Goal: Information Seeking & Learning: Find specific fact

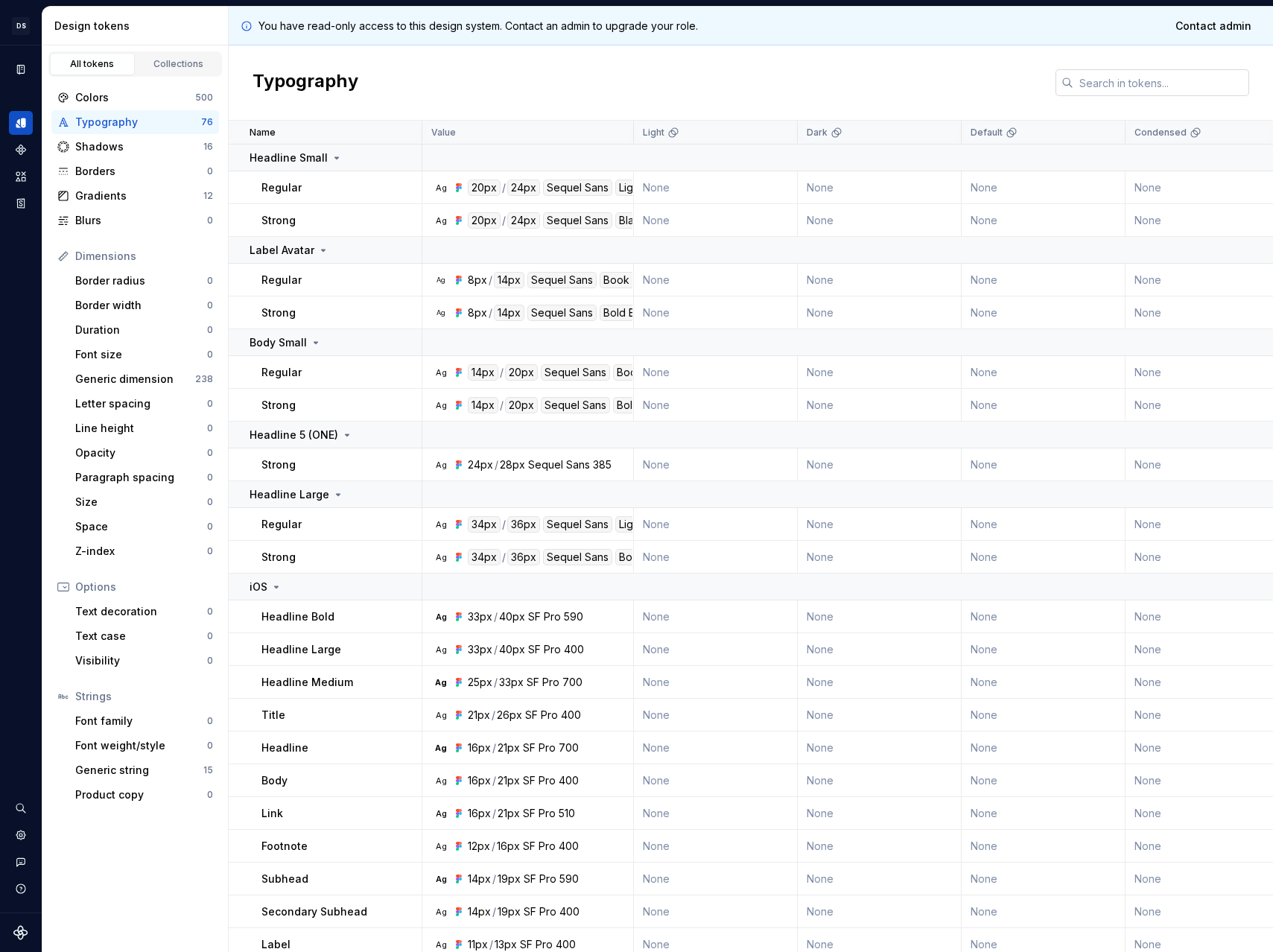
click at [1123, 83] on input "text" at bounding box center [1161, 82] width 175 height 27
paste input "#E9ECF1"
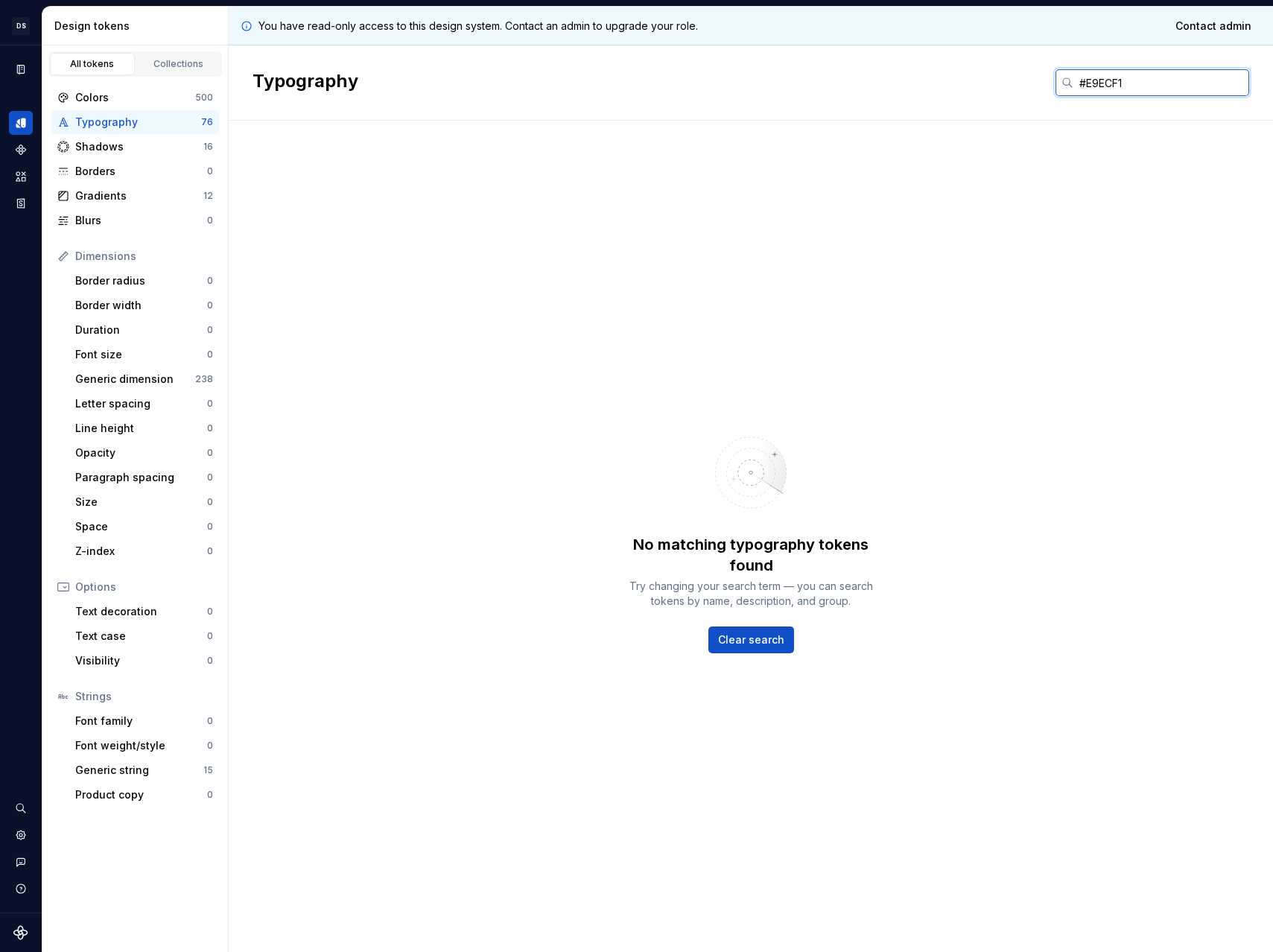
type input "#E9ECF1"
click at [954, 81] on div "Typography #E9ECF1" at bounding box center [751, 82] width 1044 height 75
click at [99, 106] on div "Colors 500" at bounding box center [135, 97] width 168 height 24
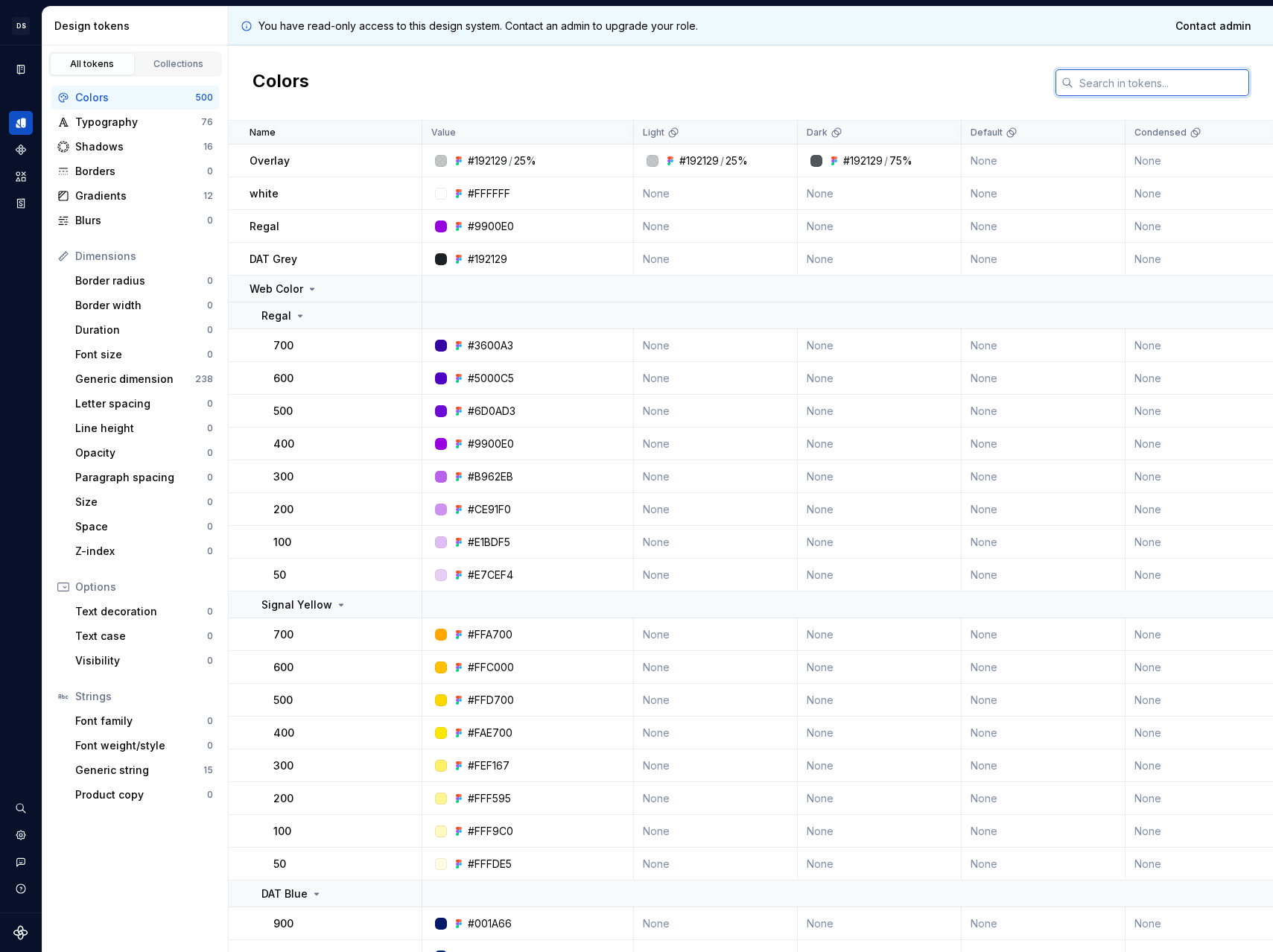
click at [1164, 85] on input "text" at bounding box center [1161, 82] width 175 height 27
paste input "#E9ECF1"
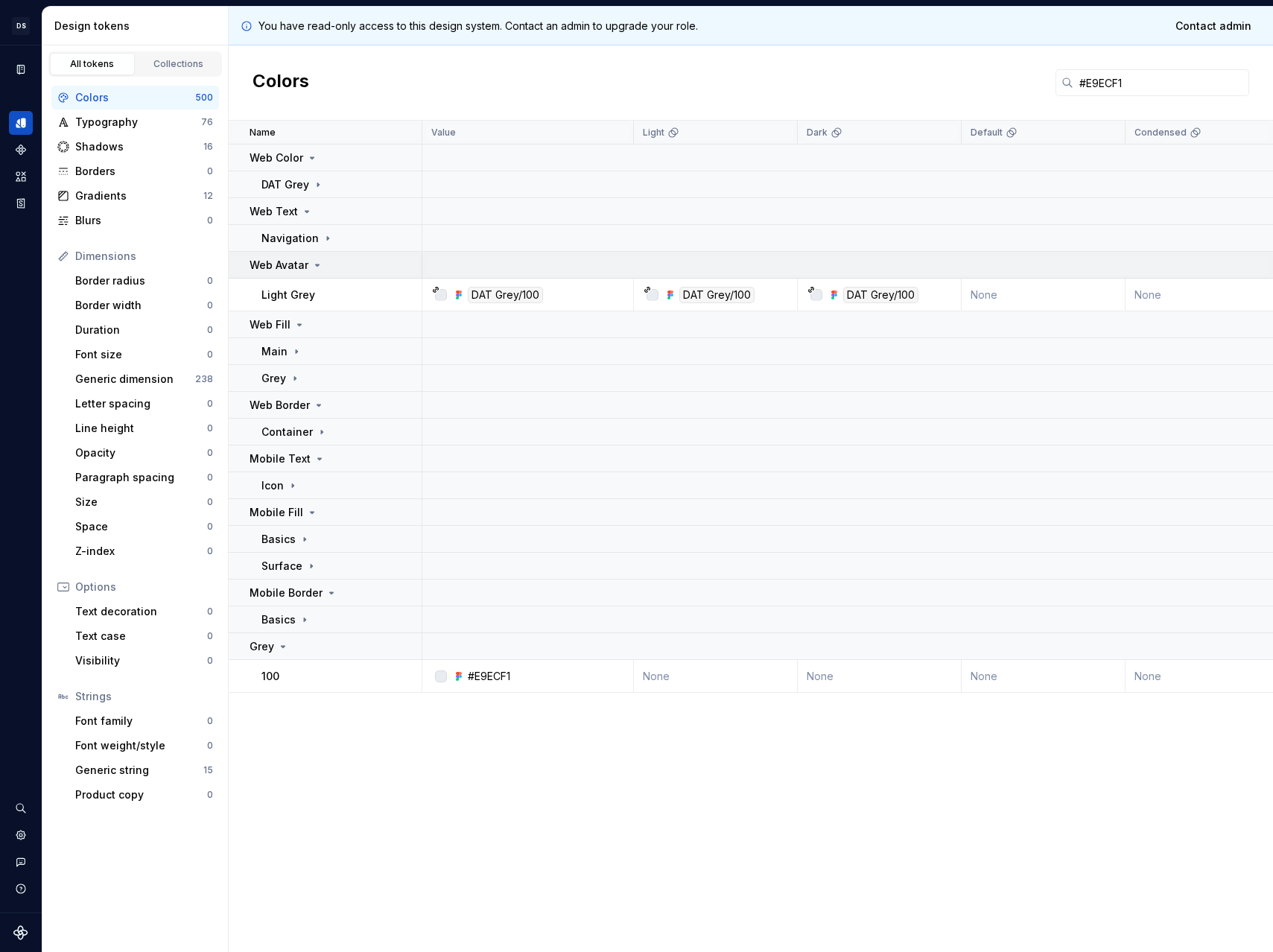
click at [339, 266] on div "Web Avatar" at bounding box center [335, 266] width 172 height 15
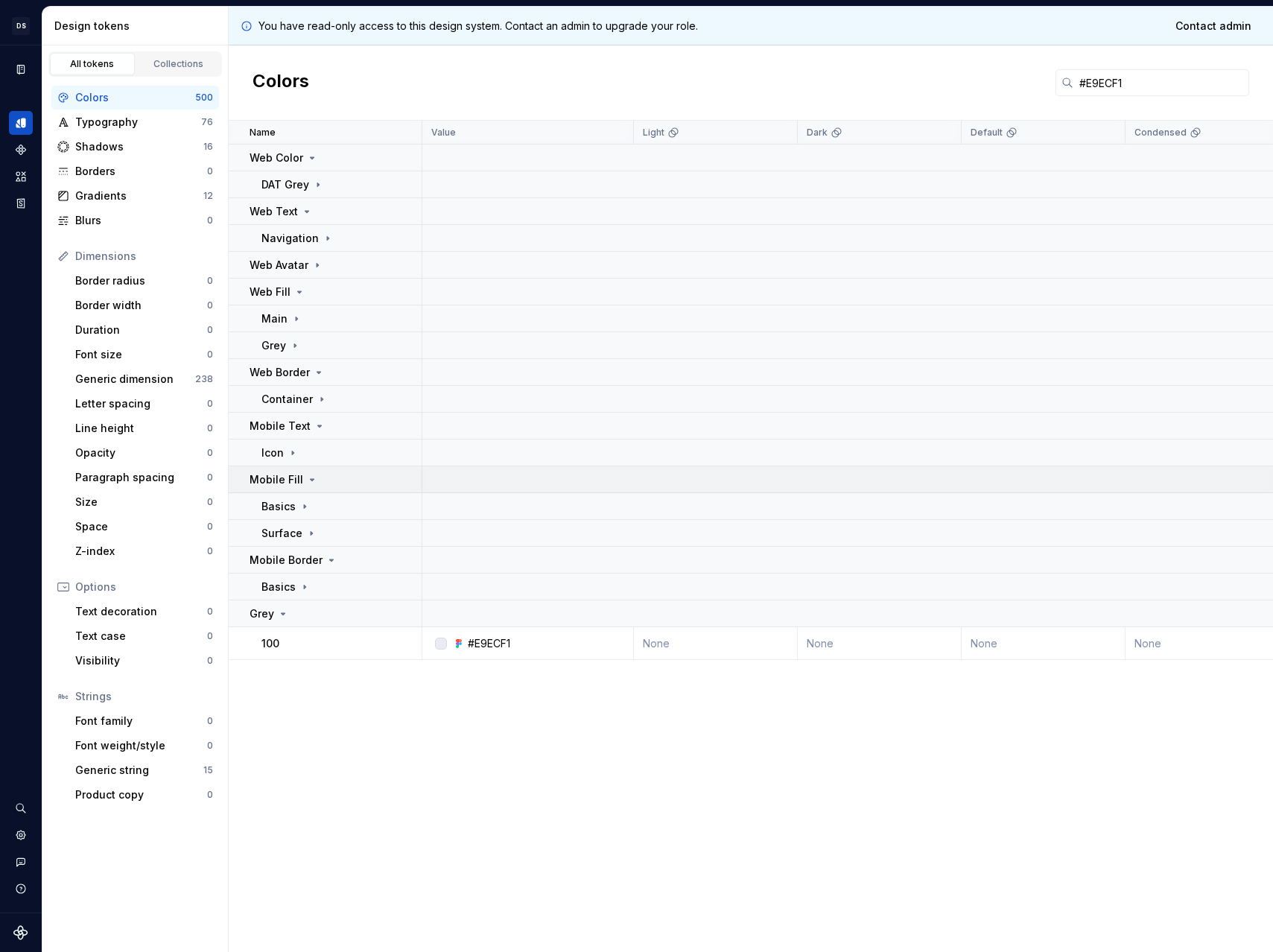
click at [297, 476] on p "Mobile Fill" at bounding box center [276, 480] width 54 height 15
click at [299, 480] on p "Mobile Fill" at bounding box center [276, 480] width 54 height 15
click at [301, 501] on icon at bounding box center [305, 506] width 12 height 12
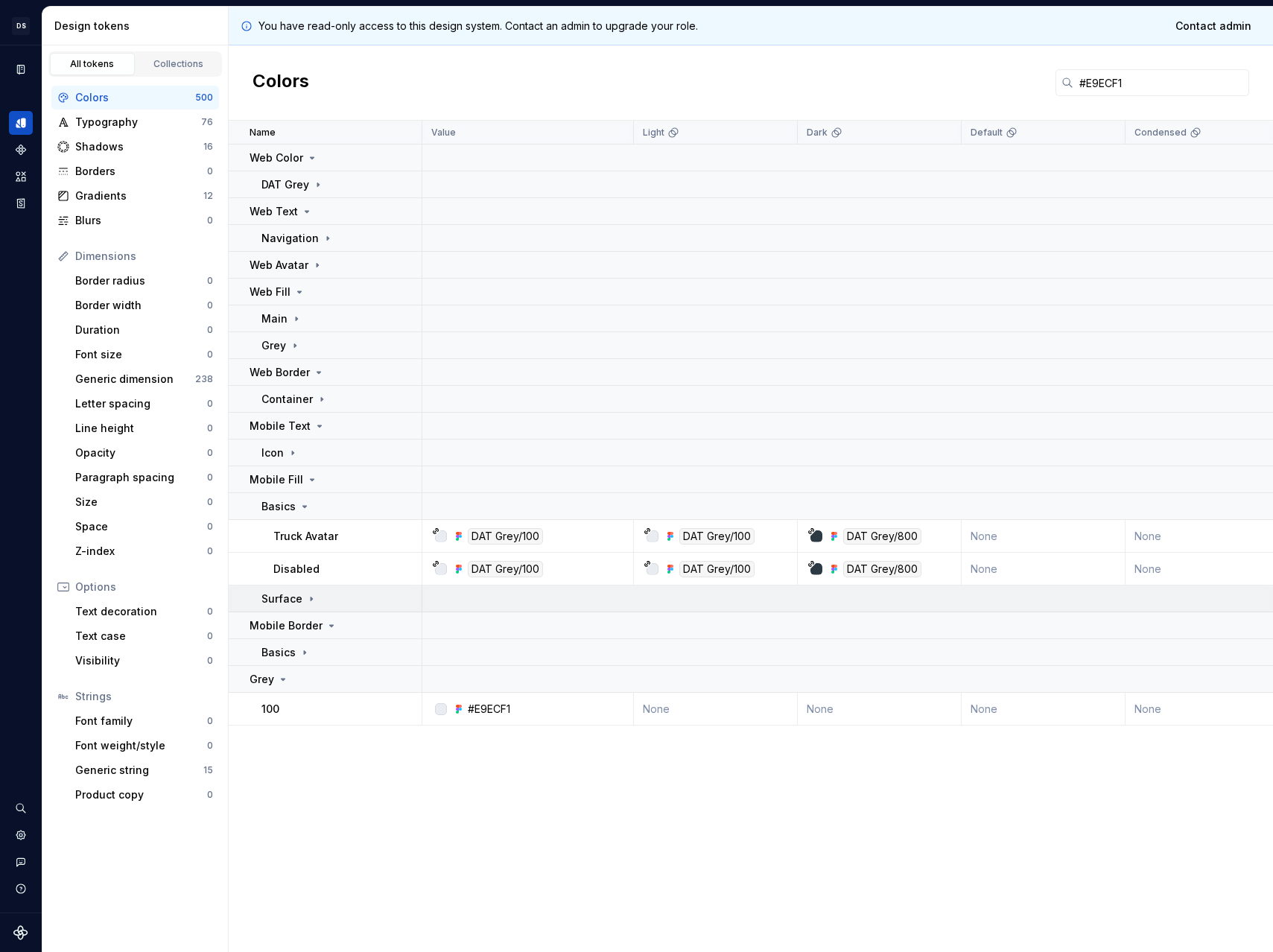
click at [299, 596] on p "Surface" at bounding box center [282, 599] width 41 height 15
drag, startPoint x: 1126, startPoint y: 78, endPoint x: 919, endPoint y: 68, distance: 207.2
click at [921, 67] on div "Colors #E9ECF1" at bounding box center [751, 82] width 1044 height 75
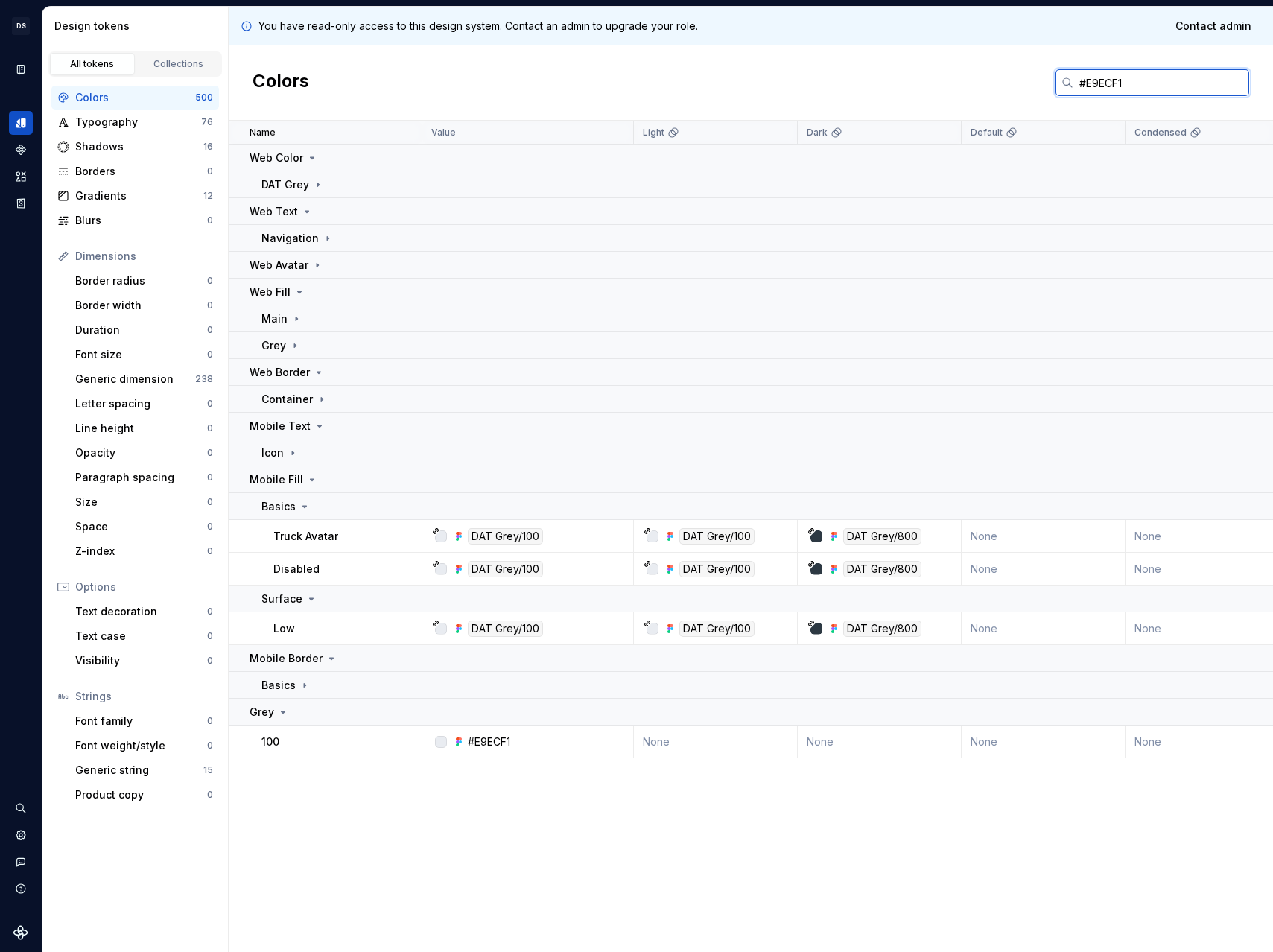
paste input "C7D7FA"
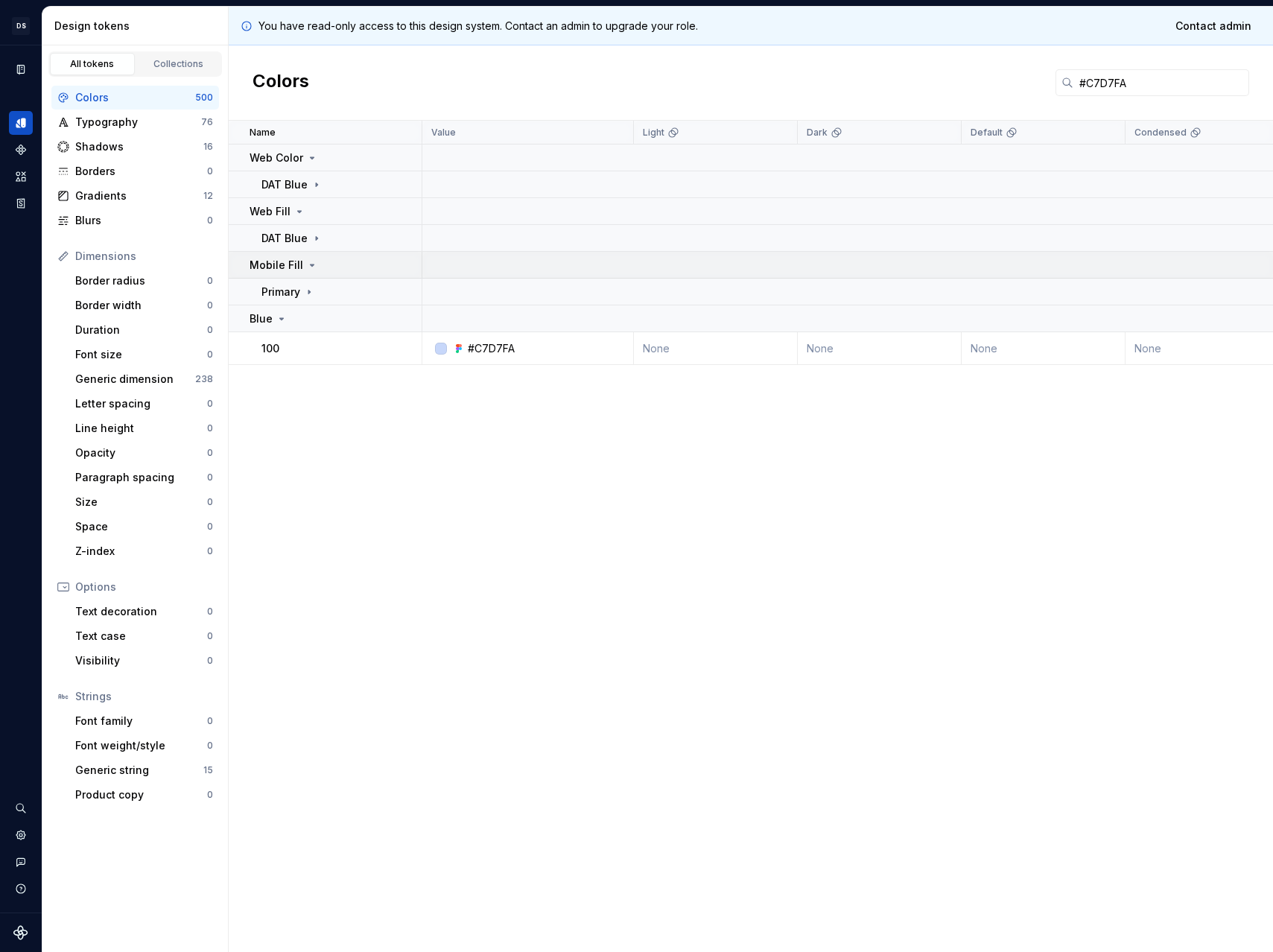
click at [312, 267] on icon at bounding box center [312, 265] width 12 height 12
click at [302, 302] on td "Primary" at bounding box center [326, 292] width 194 height 27
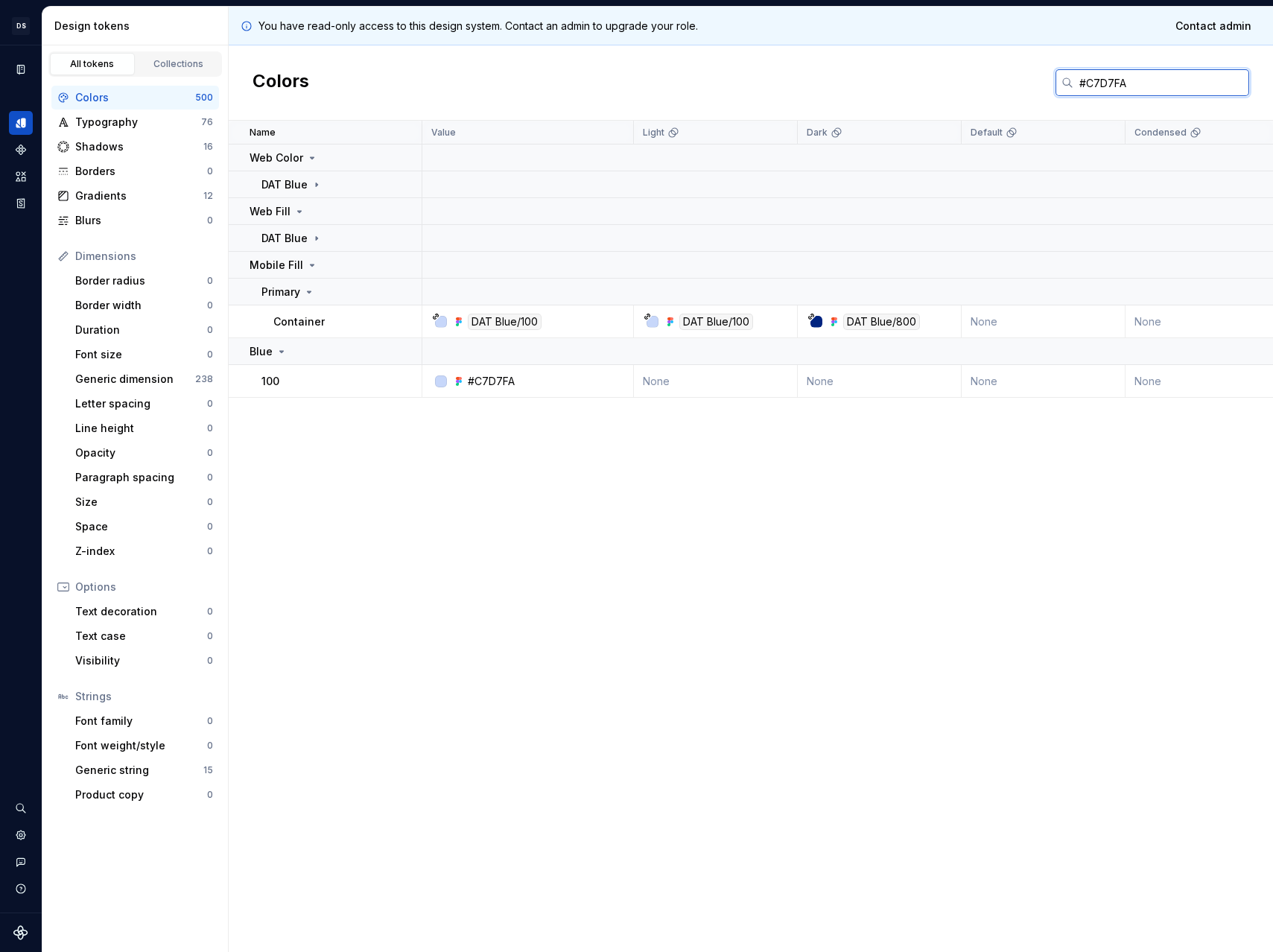
drag, startPoint x: 1127, startPoint y: 78, endPoint x: 1013, endPoint y: 85, distance: 114.2
click at [1016, 87] on div "Colors #C7D7FA" at bounding box center [751, 82] width 1044 height 75
paste input "F6F7F9"
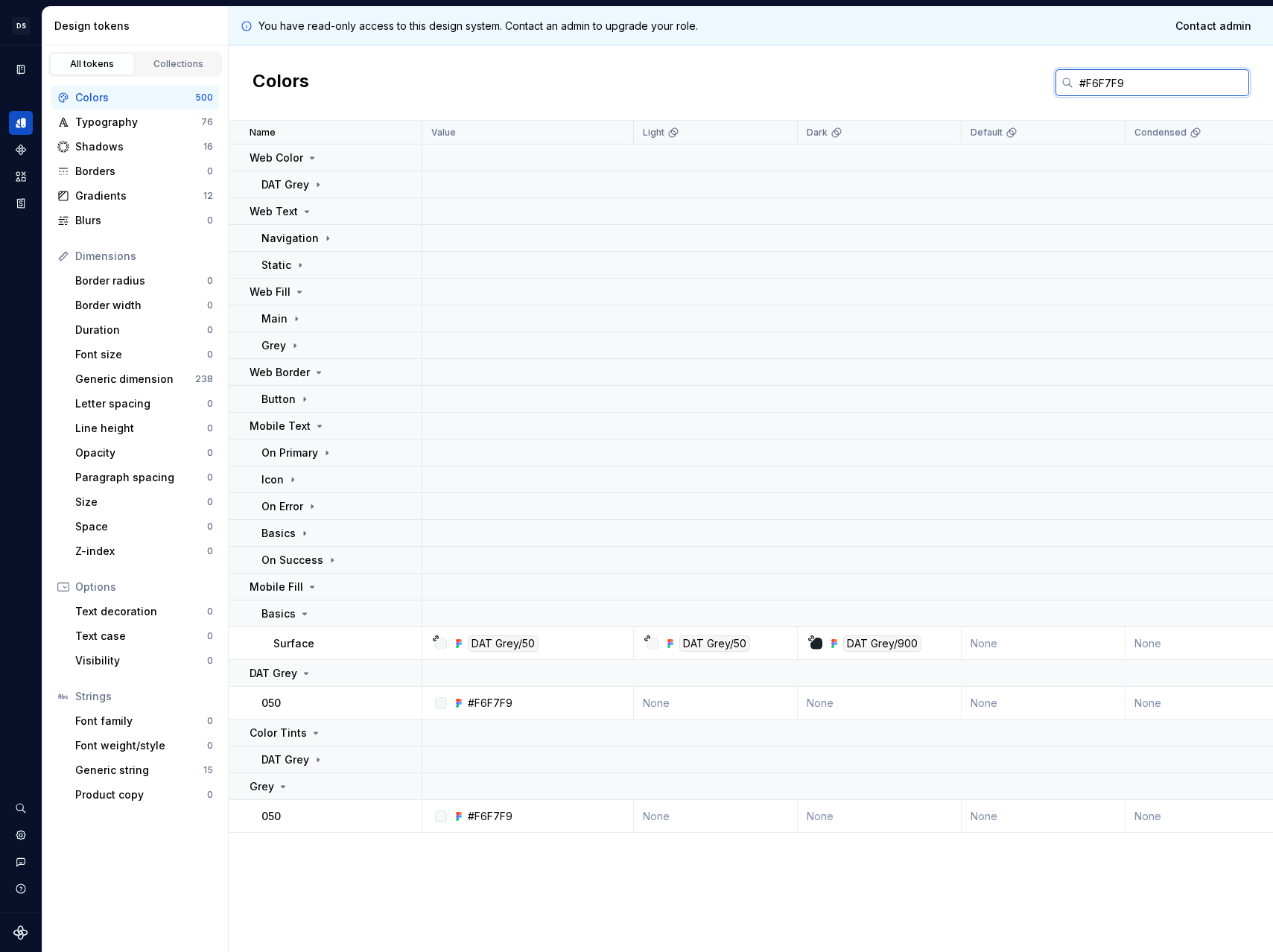
drag, startPoint x: 1139, startPoint y: 76, endPoint x: 984, endPoint y: 60, distance: 155.8
click at [985, 60] on div "Colors #F6F7F9" at bounding box center [751, 82] width 1044 height 75
drag, startPoint x: 1177, startPoint y: 83, endPoint x: 987, endPoint y: 68, distance: 190.6
click at [989, 68] on div "Colors #F6F7F9" at bounding box center [751, 82] width 1044 height 75
paste input "19212"
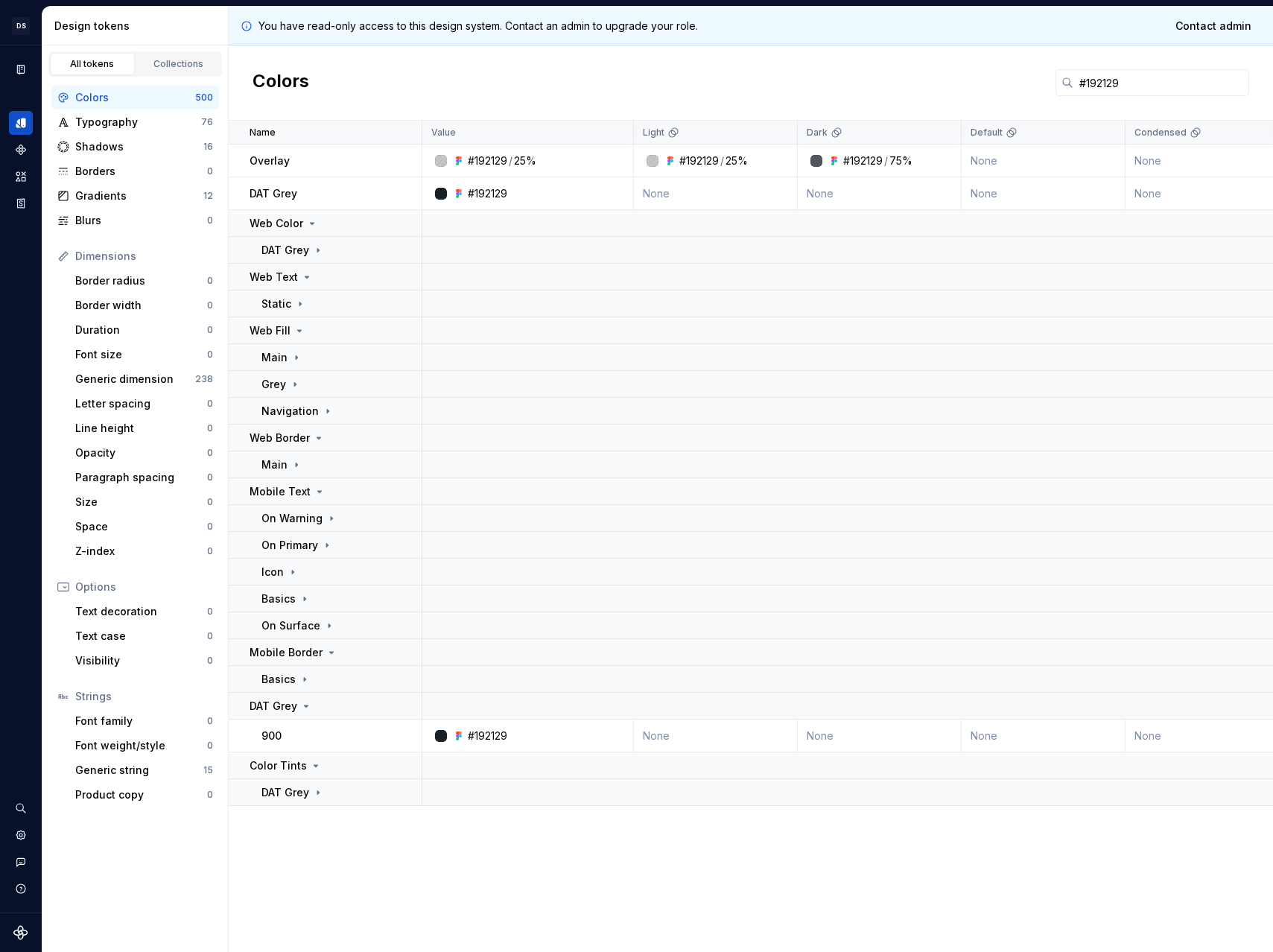
click at [753, 98] on div "Colors #192129" at bounding box center [751, 82] width 1044 height 75
click at [294, 485] on p "Mobile Text" at bounding box center [280, 492] width 61 height 15
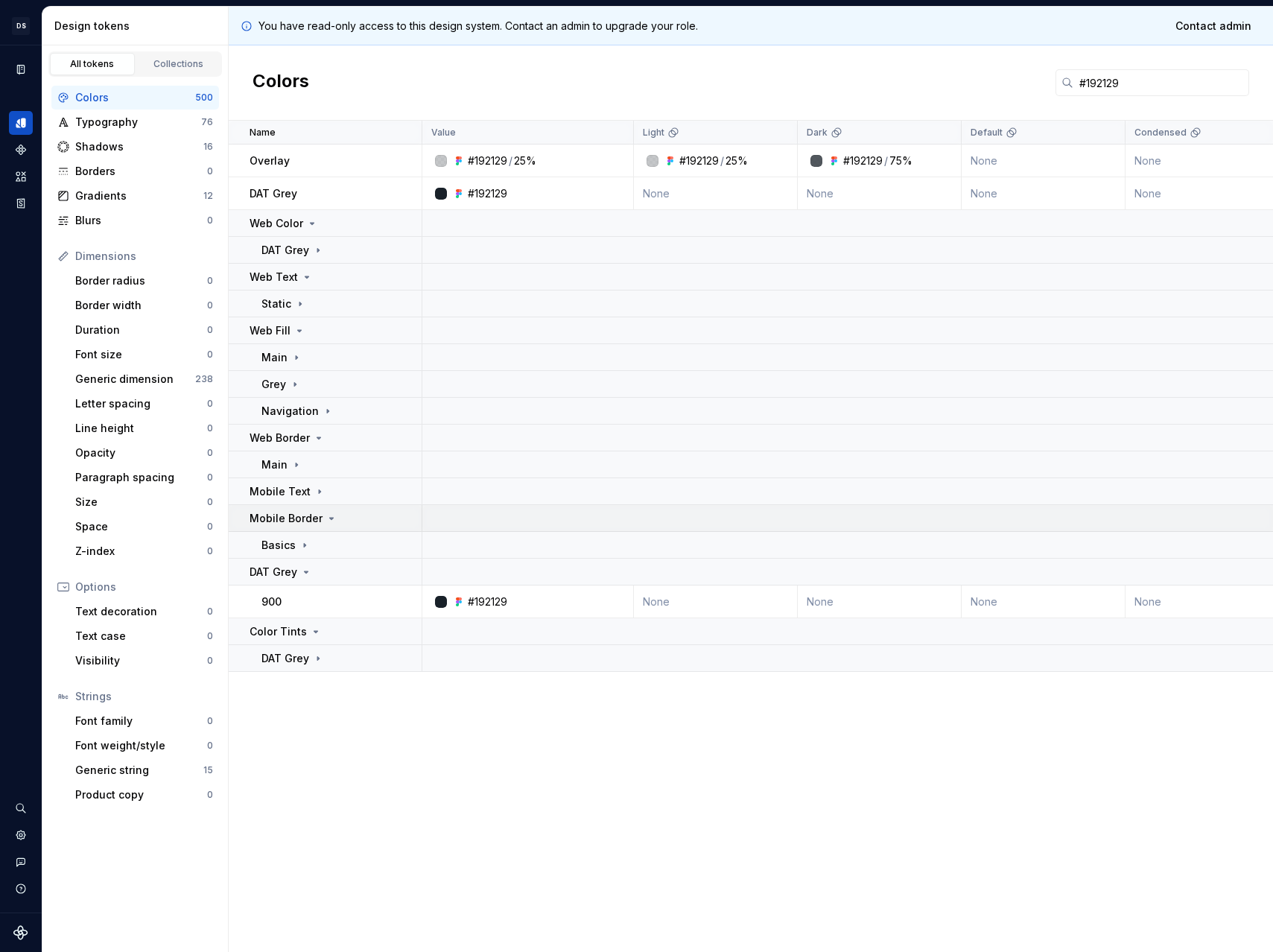
click at [298, 522] on p "Mobile Border" at bounding box center [286, 519] width 73 height 15
drag, startPoint x: 1146, startPoint y: 85, endPoint x: 904, endPoint y: 95, distance: 242.2
click at [909, 93] on div "Colors #192129" at bounding box center [751, 82] width 1044 height 75
paste input "#0046E0"
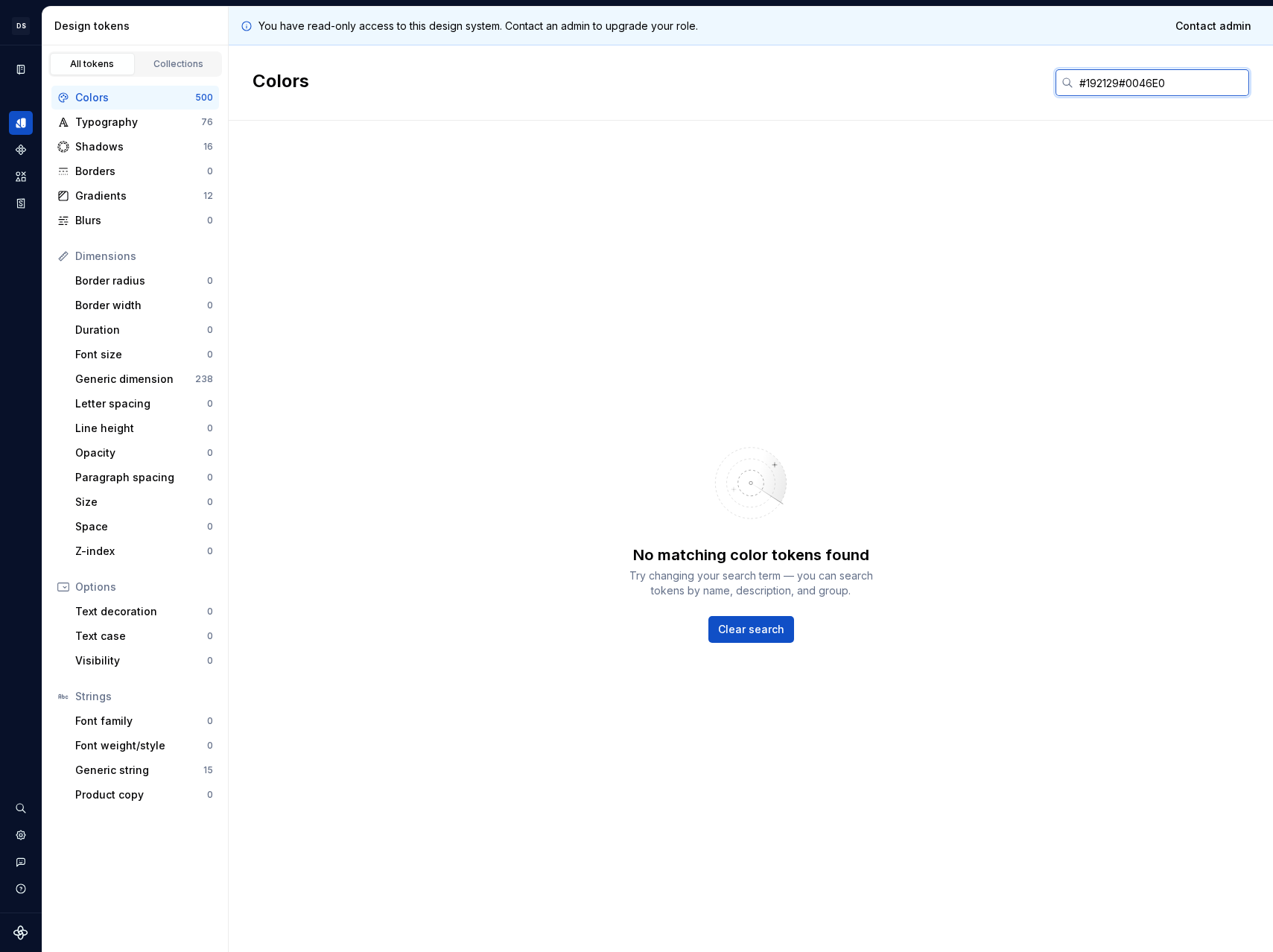
drag, startPoint x: 1152, startPoint y: 86, endPoint x: 805, endPoint y: 76, distance: 347.1
click at [805, 76] on div "Colors #192129#0046E0" at bounding box center [751, 82] width 1044 height 75
paste input "text"
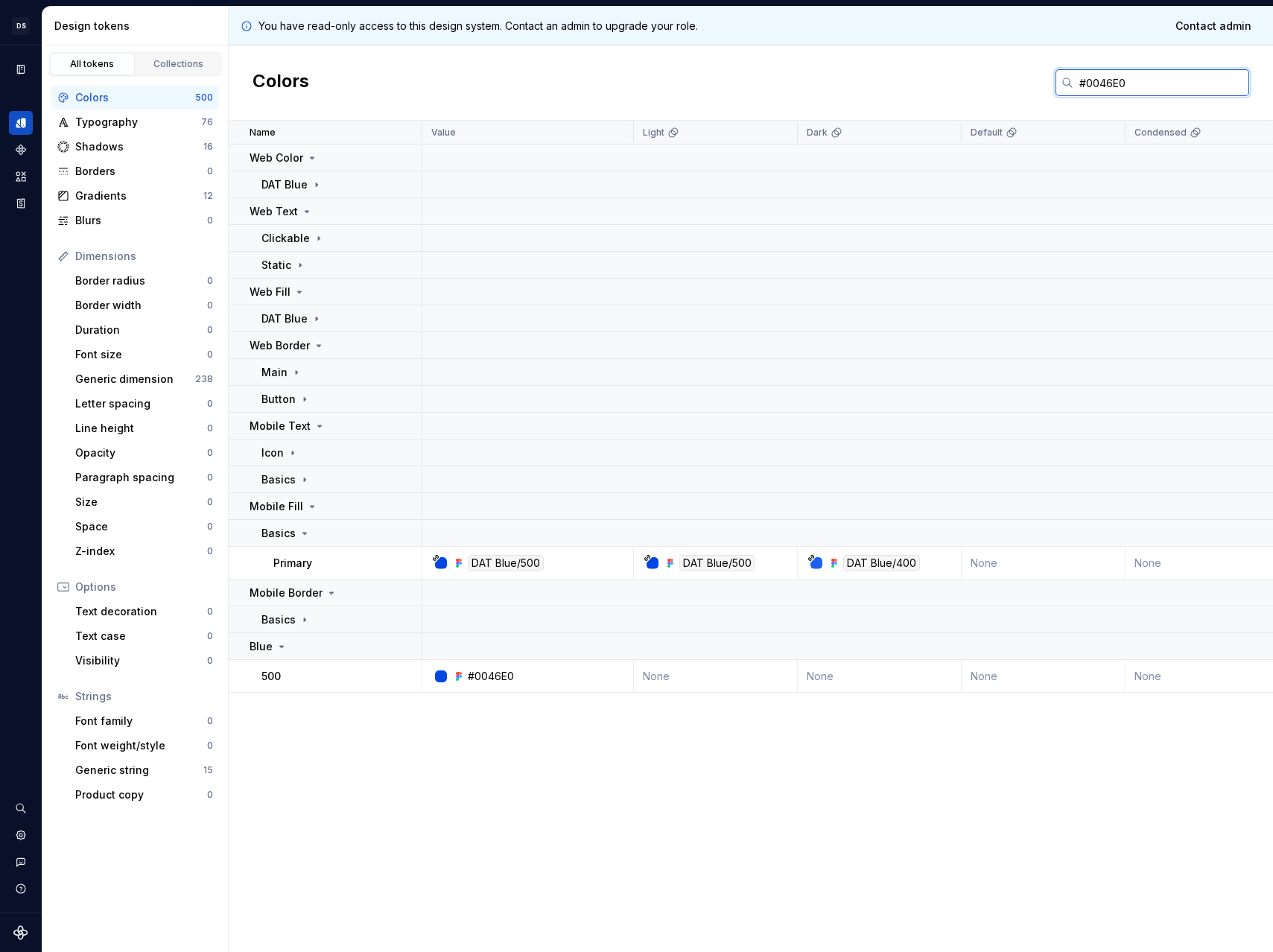
drag, startPoint x: 1081, startPoint y: 74, endPoint x: 991, endPoint y: 72, distance: 90.0
click at [998, 74] on div "Colors #0046E0" at bounding box center [751, 82] width 1044 height 75
paste input "9CA5AF"
drag, startPoint x: 1087, startPoint y: 88, endPoint x: 934, endPoint y: 95, distance: 153.2
click at [935, 95] on div "Colors #9CA5AF" at bounding box center [751, 82] width 1044 height 75
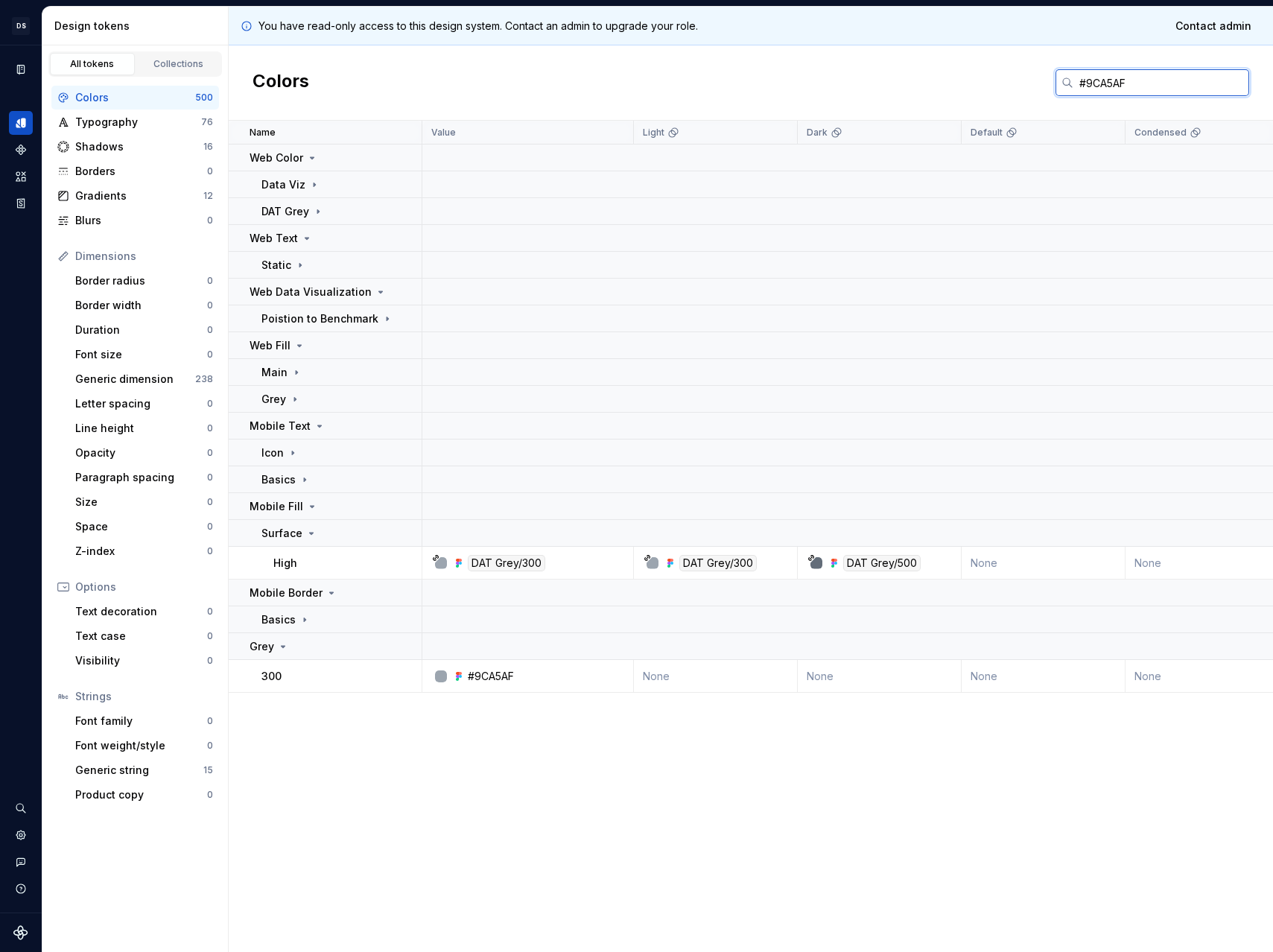
paste input "#5789F4"
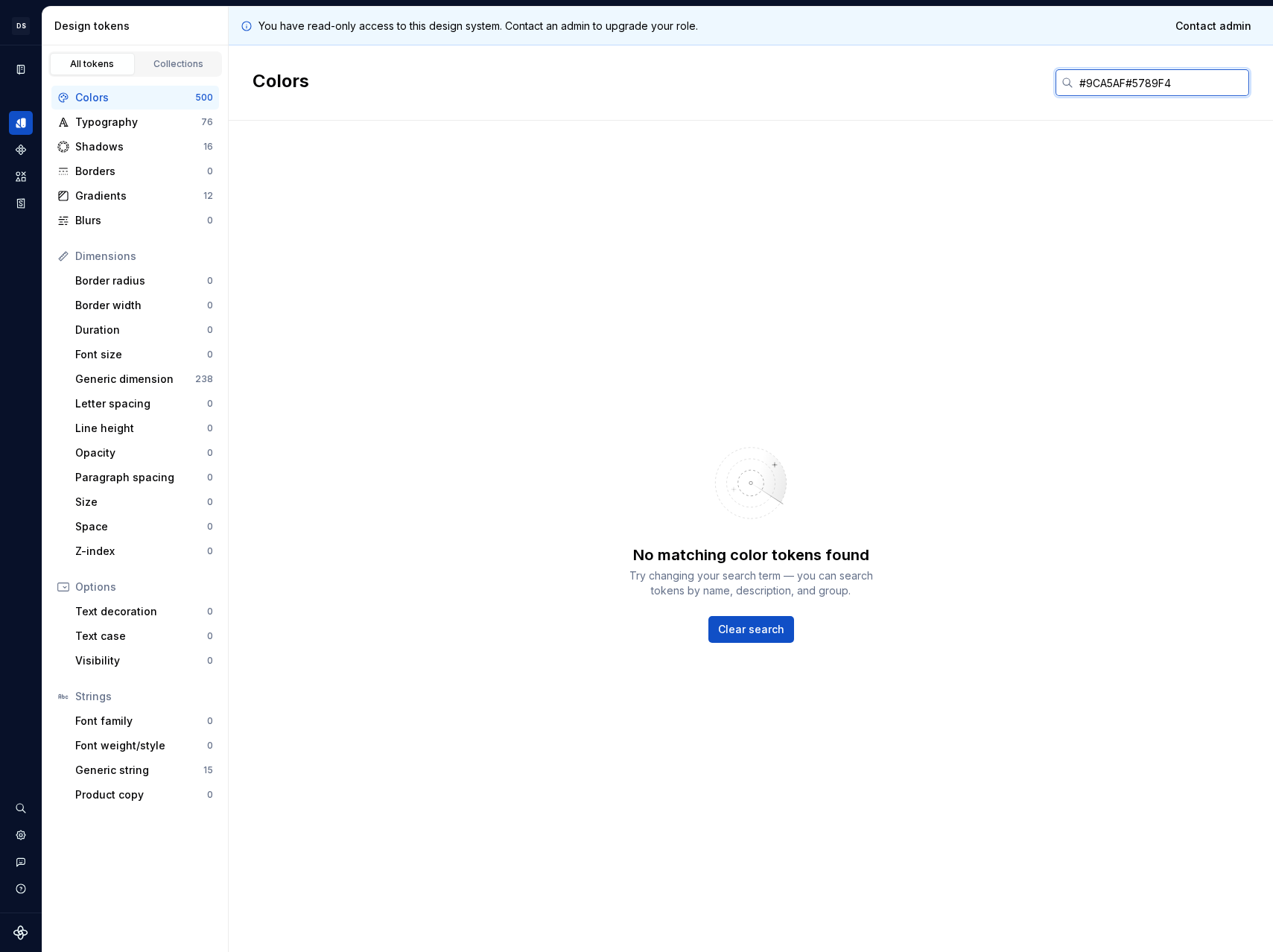
drag, startPoint x: 1181, startPoint y: 75, endPoint x: 868, endPoint y: 81, distance: 313.1
click at [868, 81] on div "Colors #9CA5AF#5789F4" at bounding box center [751, 82] width 1044 height 75
paste input "text"
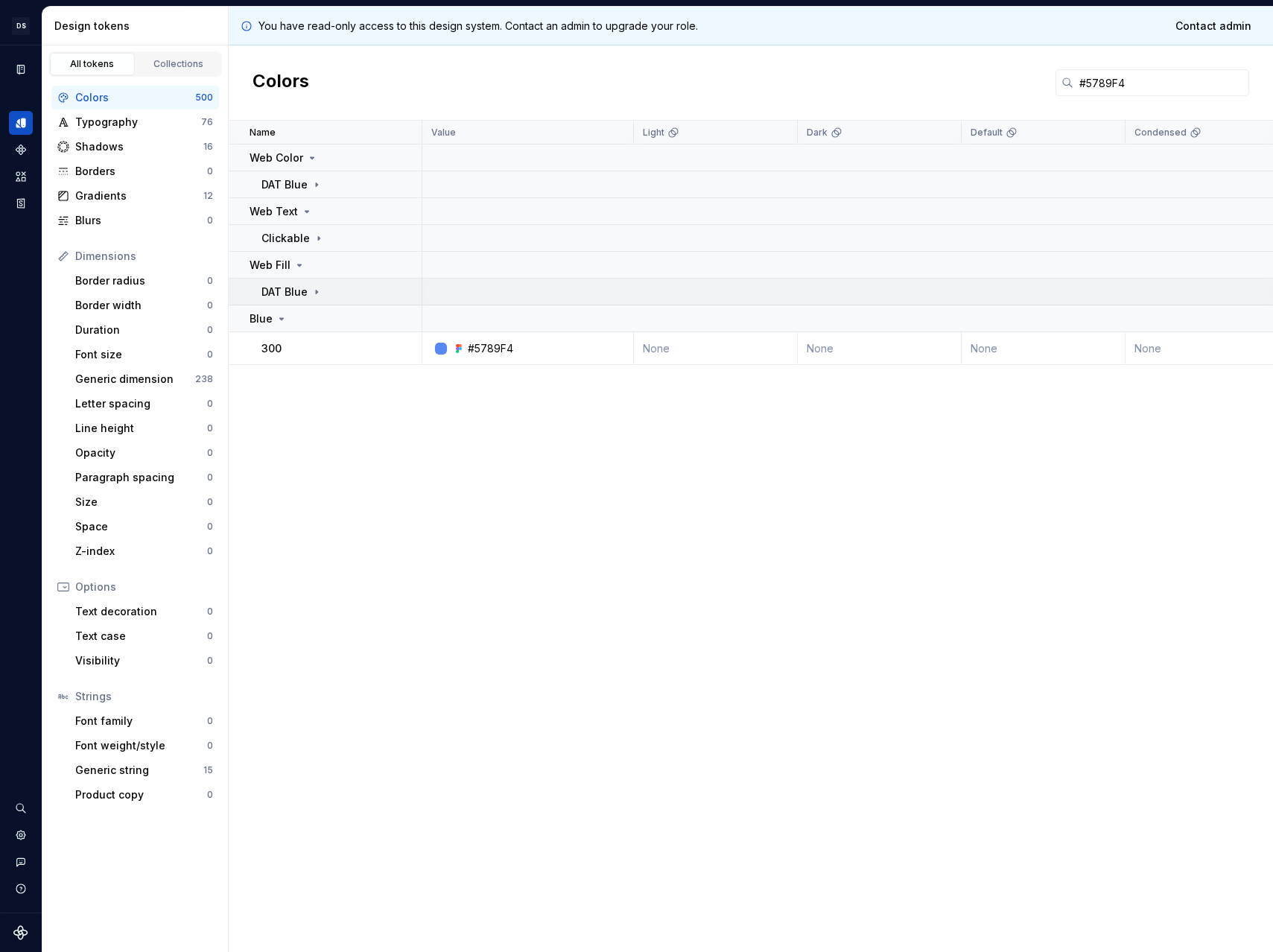
click at [300, 290] on p "DAT Blue" at bounding box center [285, 292] width 46 height 15
click at [306, 316] on div "Subtle" at bounding box center [297, 319] width 49 height 15
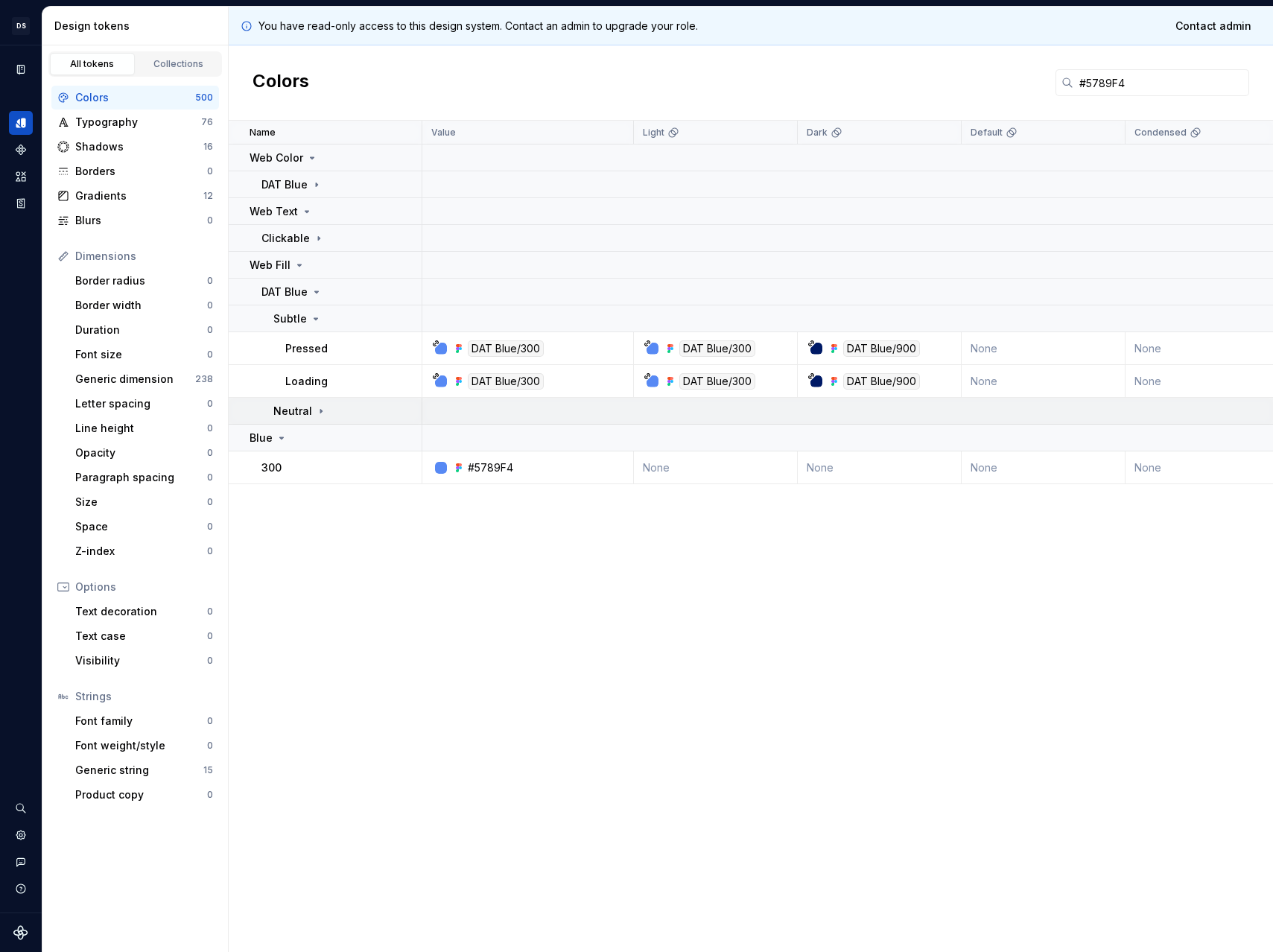
click at [317, 412] on icon at bounding box center [321, 411] width 12 height 12
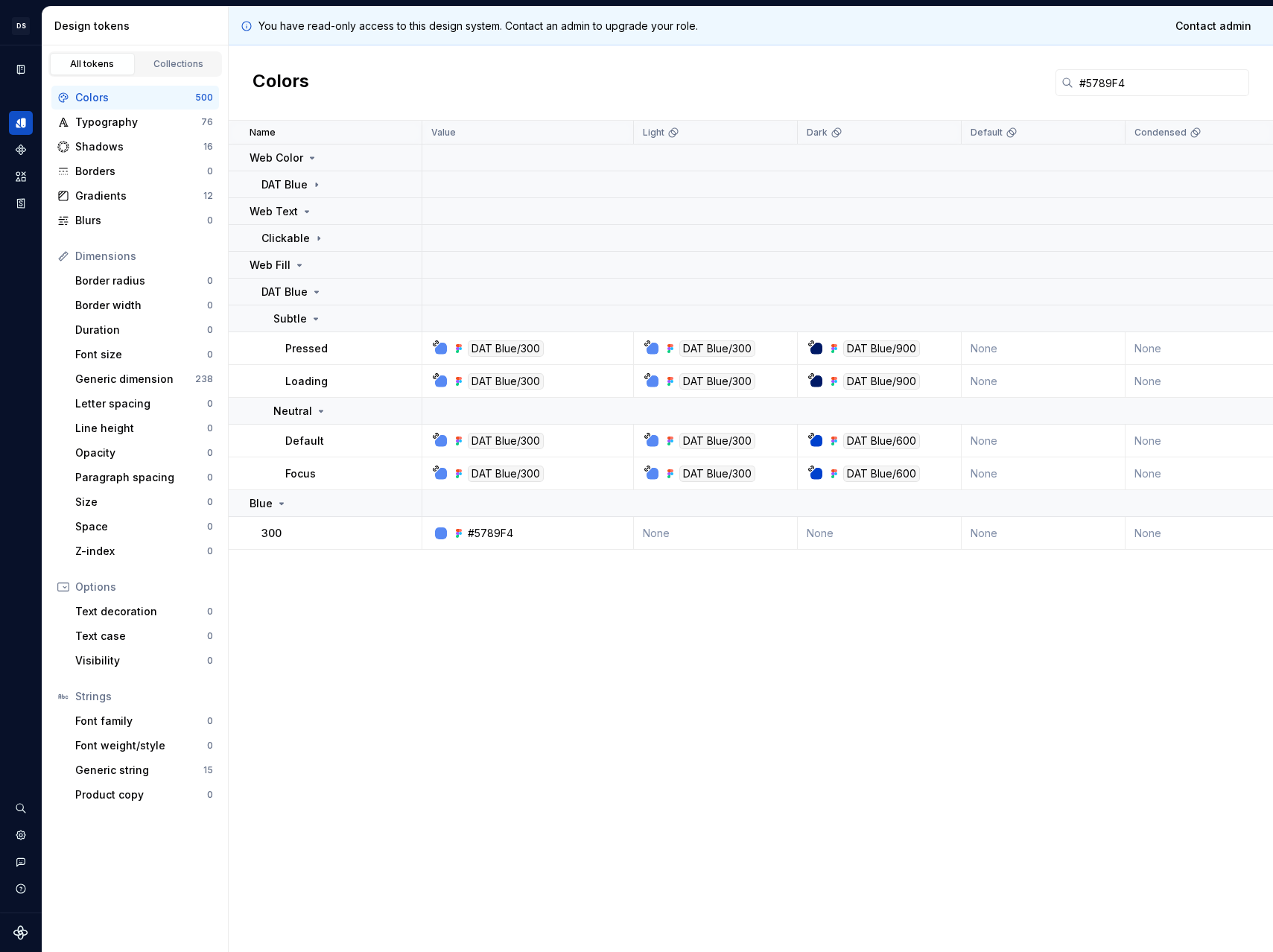
drag, startPoint x: 1154, startPoint y: 85, endPoint x: 1009, endPoint y: 84, distance: 145.0
click at [1011, 84] on div "Colors #5789F4" at bounding box center [751, 82] width 1044 height 75
paste input "0032A8"
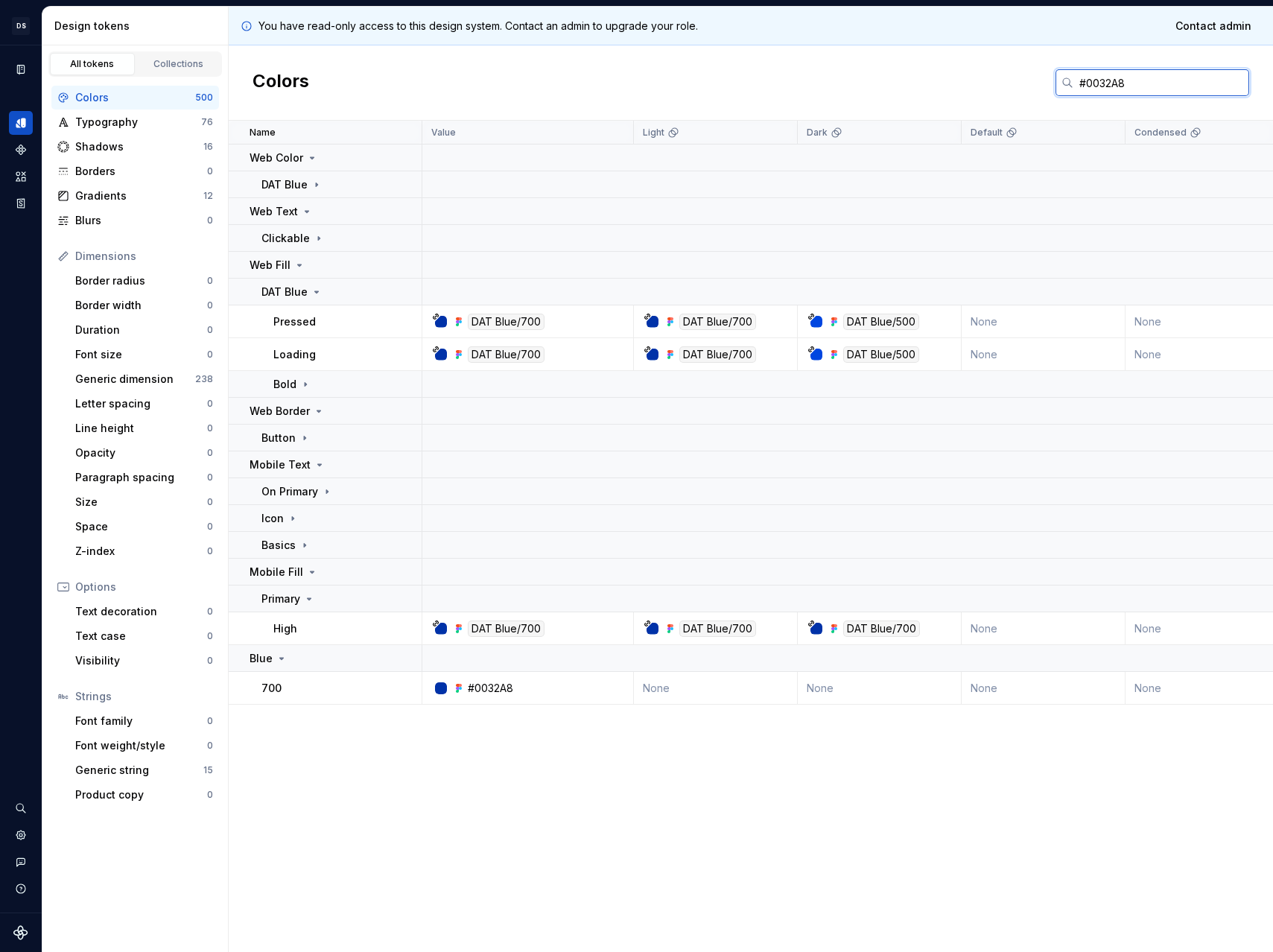
drag, startPoint x: 1183, startPoint y: 81, endPoint x: 655, endPoint y: 55, distance: 528.6
click at [657, 55] on div "Colors #0032A8" at bounding box center [751, 82] width 1044 height 75
paste input "3B4854"
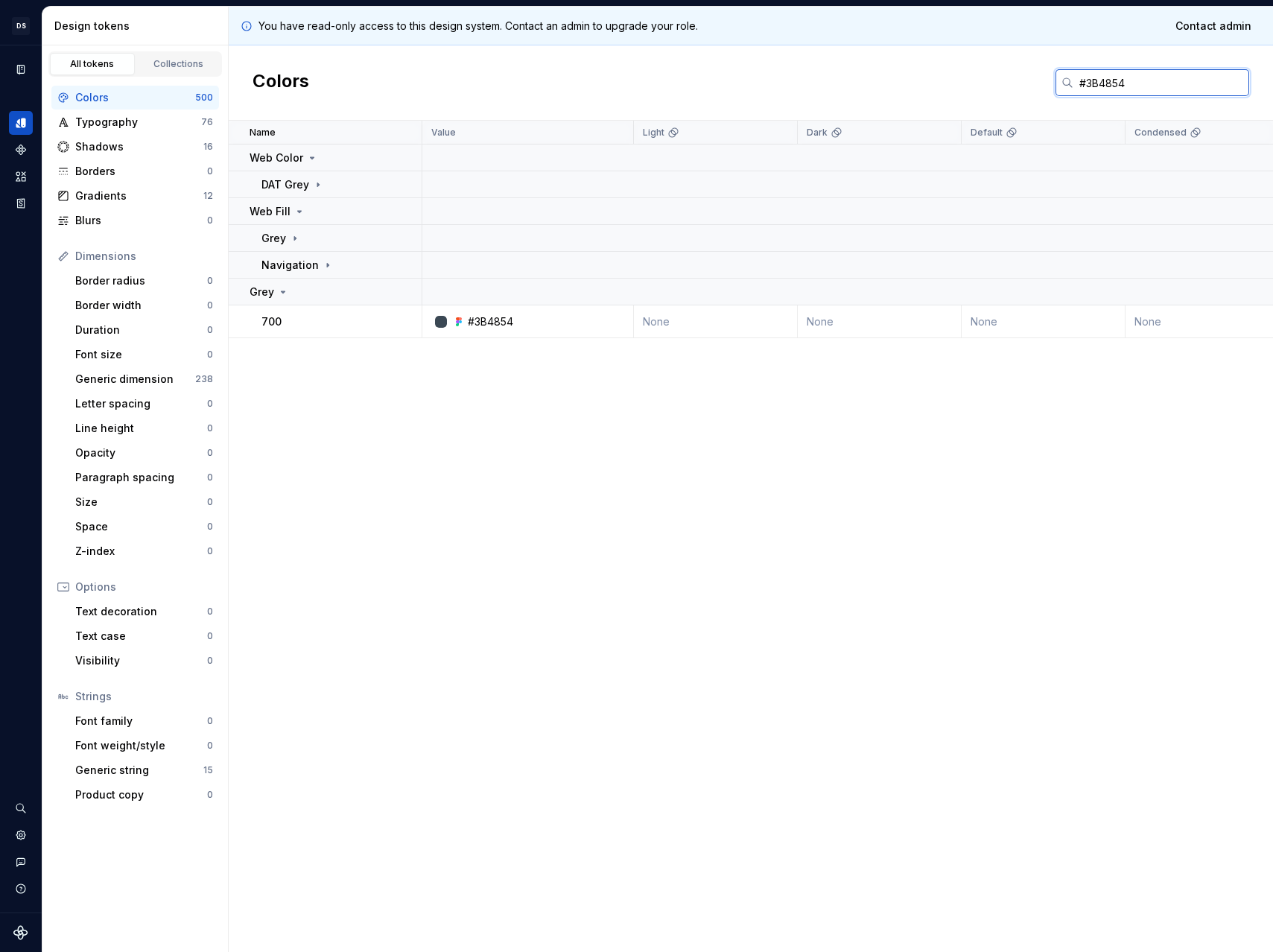
drag, startPoint x: 1185, startPoint y: 81, endPoint x: 877, endPoint y: 79, distance: 308.0
click at [878, 80] on div "Colors #3B4854" at bounding box center [751, 82] width 1044 height 75
paste input "9FBBF7"
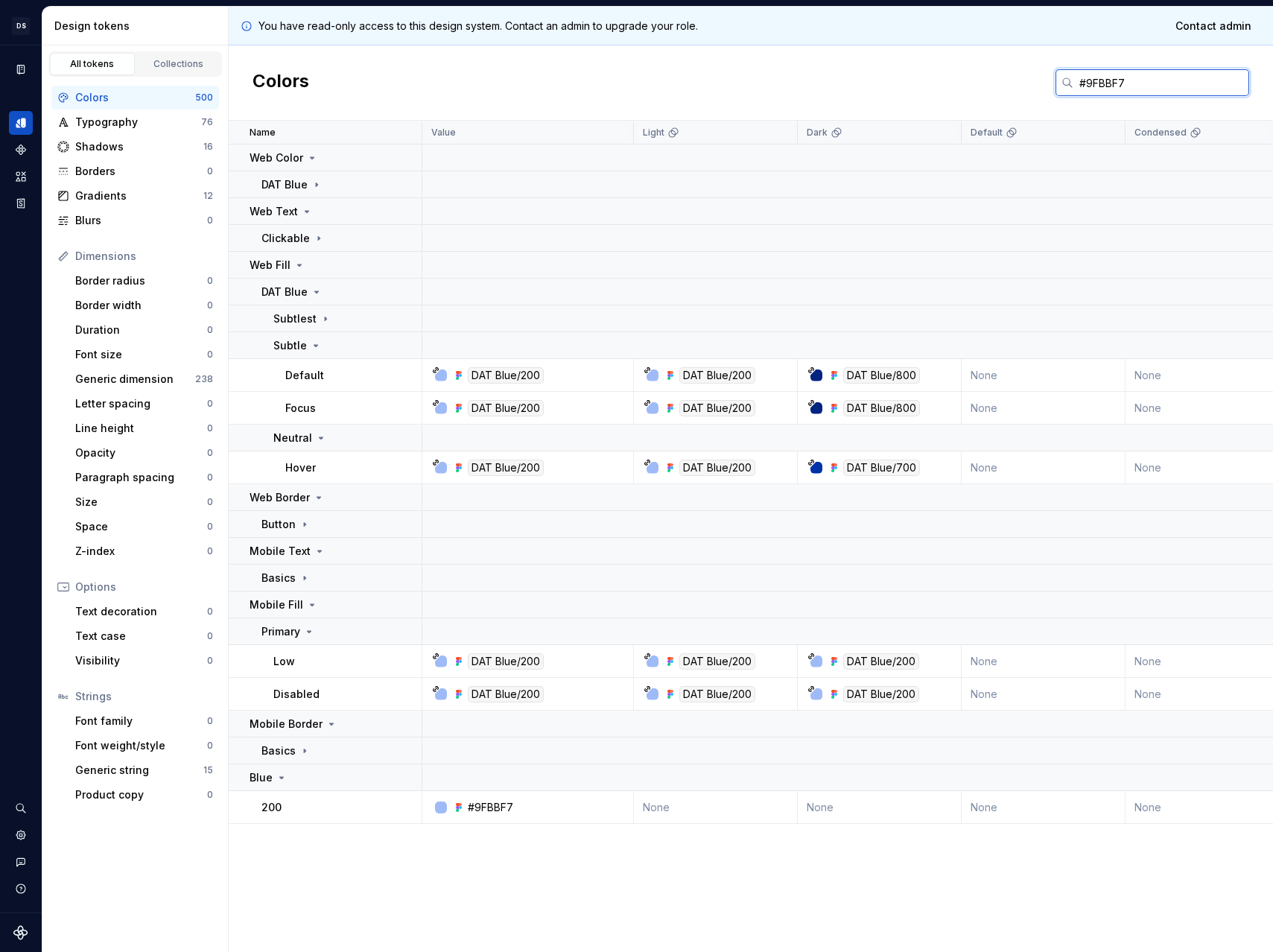
drag, startPoint x: 1154, startPoint y: 81, endPoint x: 750, endPoint y: 64, distance: 404.4
click at [758, 65] on div "Colors #9FBBF7" at bounding box center [751, 82] width 1044 height 75
paste input "192129"
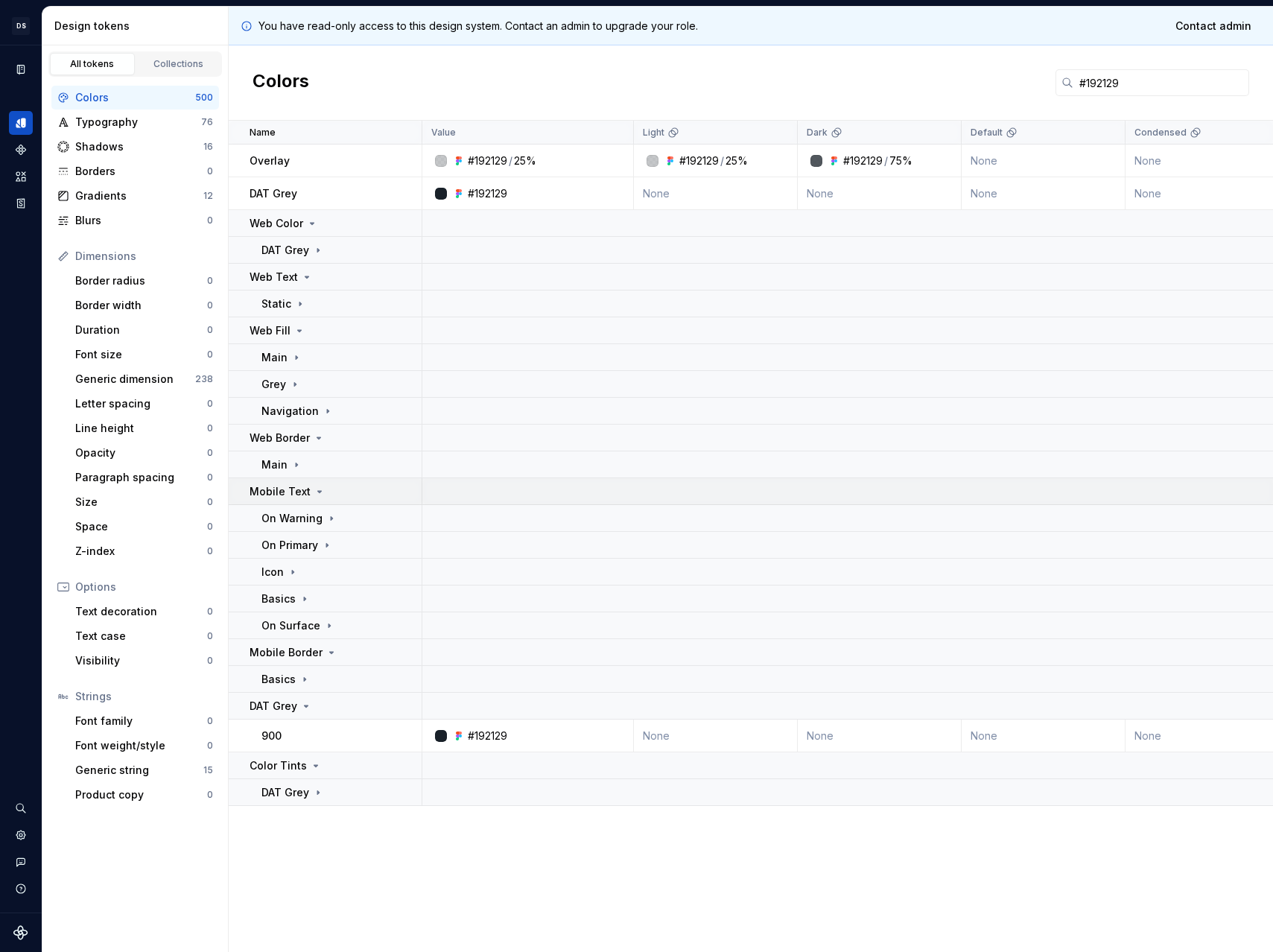
click at [292, 487] on p "Mobile Text" at bounding box center [280, 492] width 61 height 15
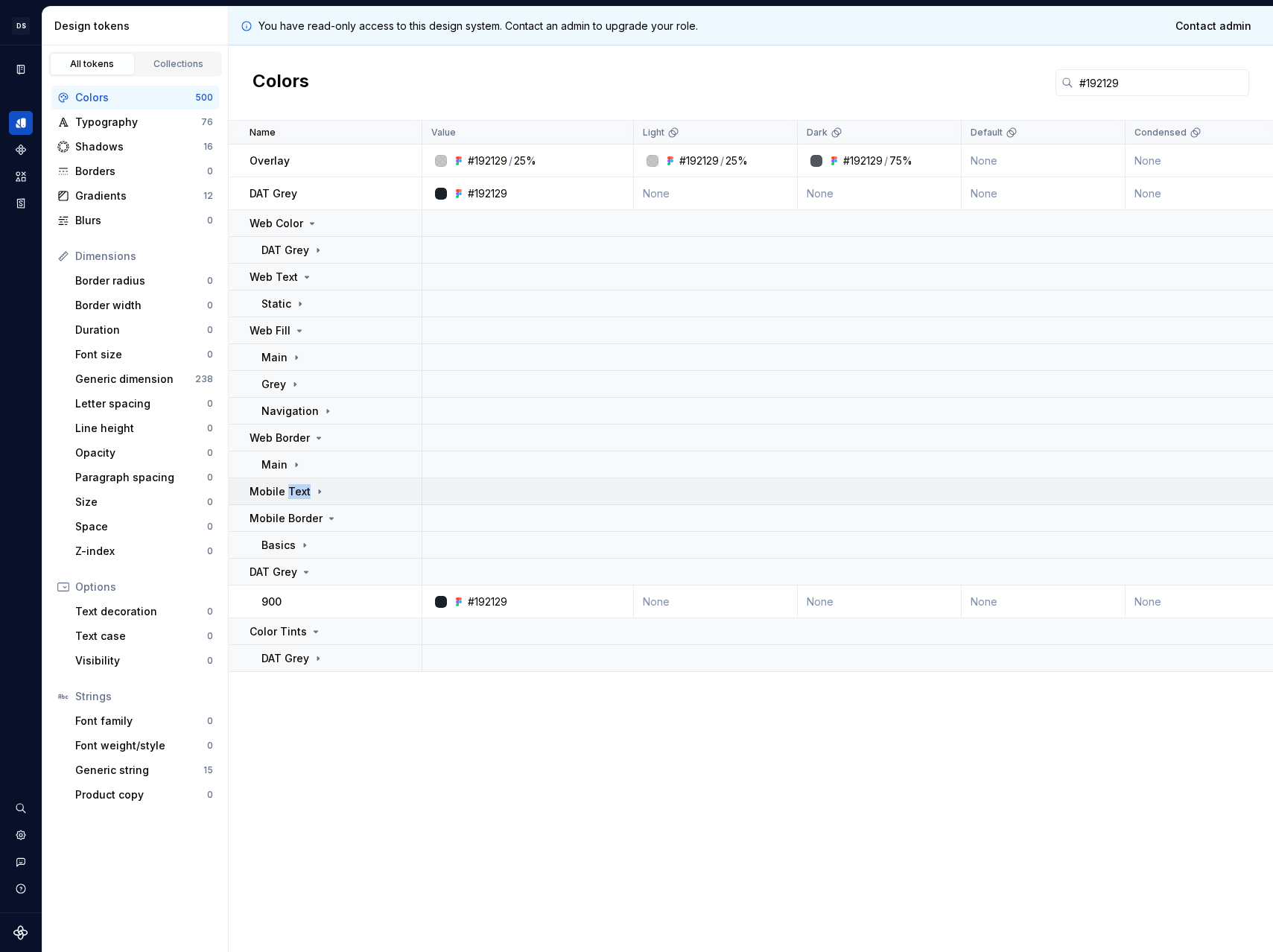
click at [292, 487] on p "Mobile Text" at bounding box center [280, 492] width 61 height 15
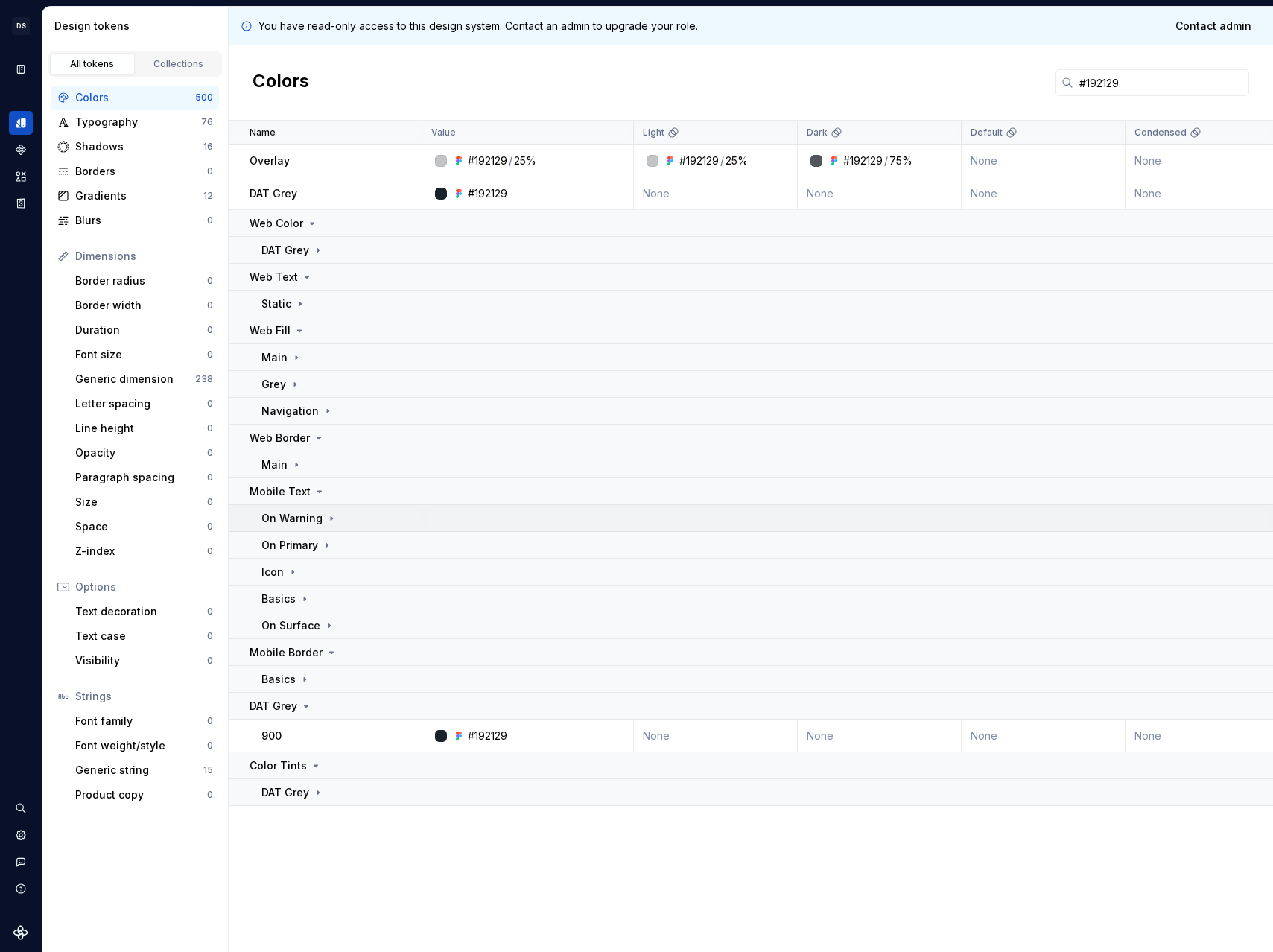
click at [309, 521] on p "On Warning" at bounding box center [292, 519] width 61 height 15
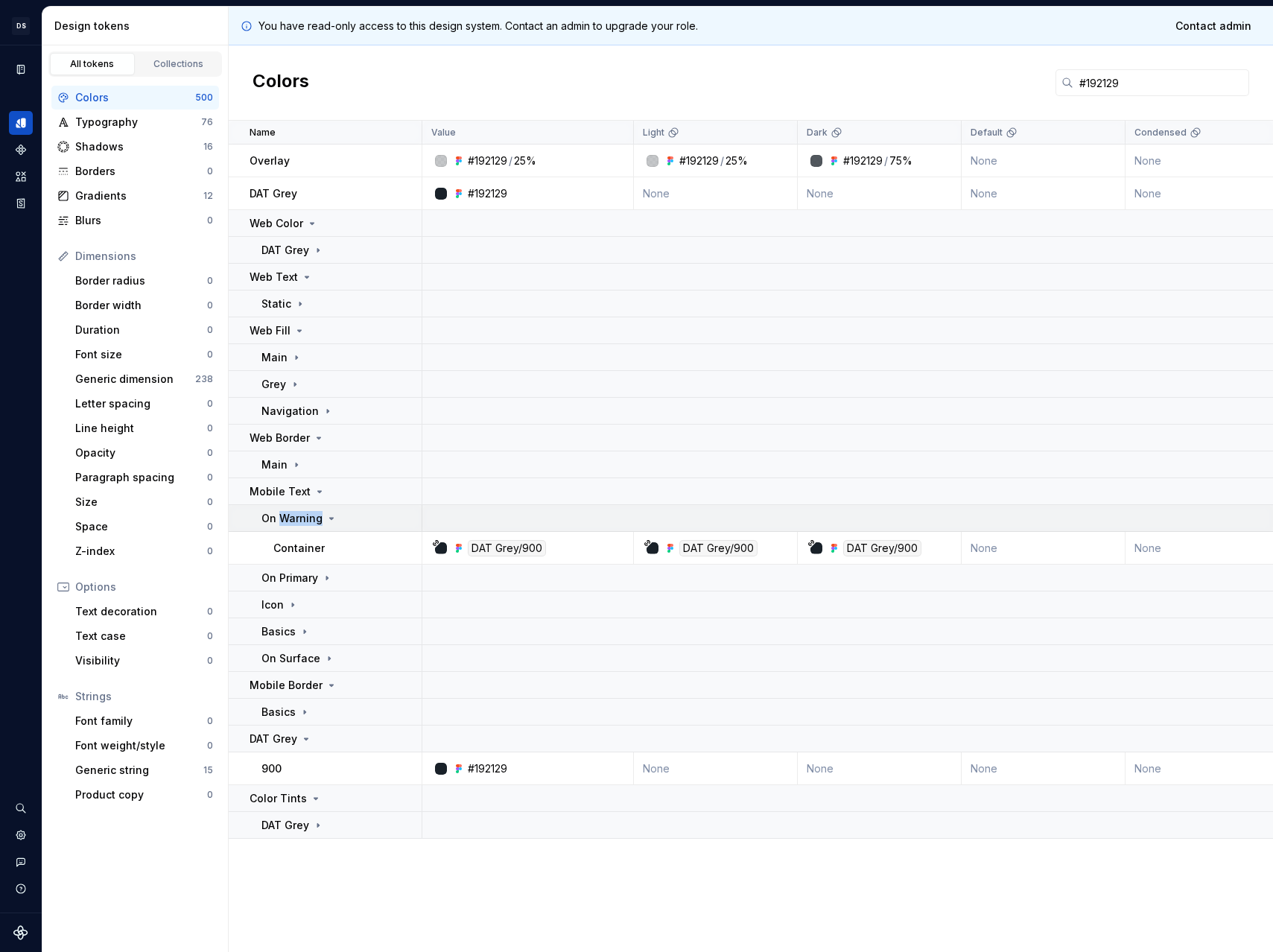
click at [309, 521] on p "On Warning" at bounding box center [292, 519] width 61 height 15
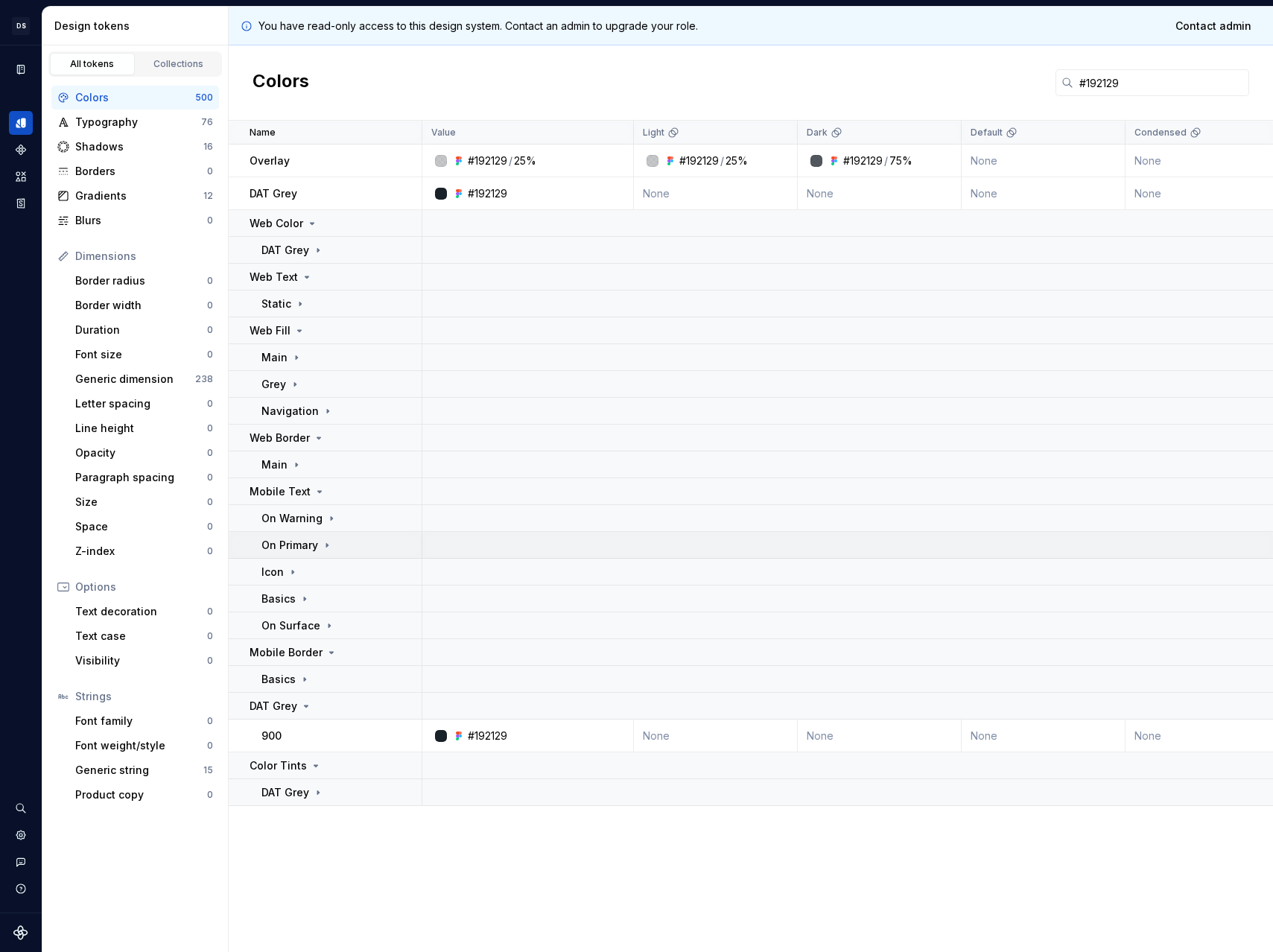
click at [309, 543] on p "On Primary" at bounding box center [289, 546] width 57 height 15
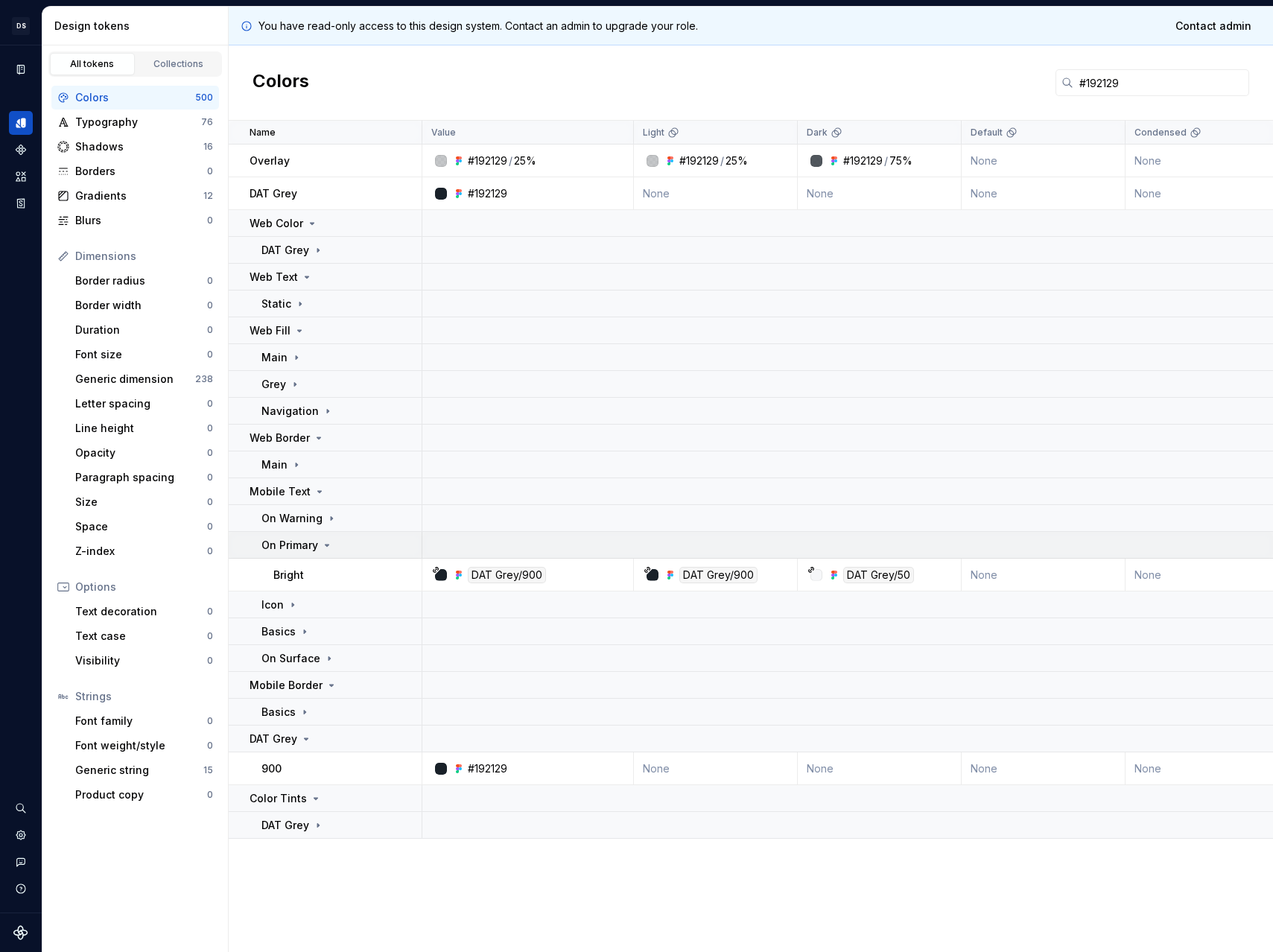
click at [309, 543] on p "On Primary" at bounding box center [289, 546] width 57 height 15
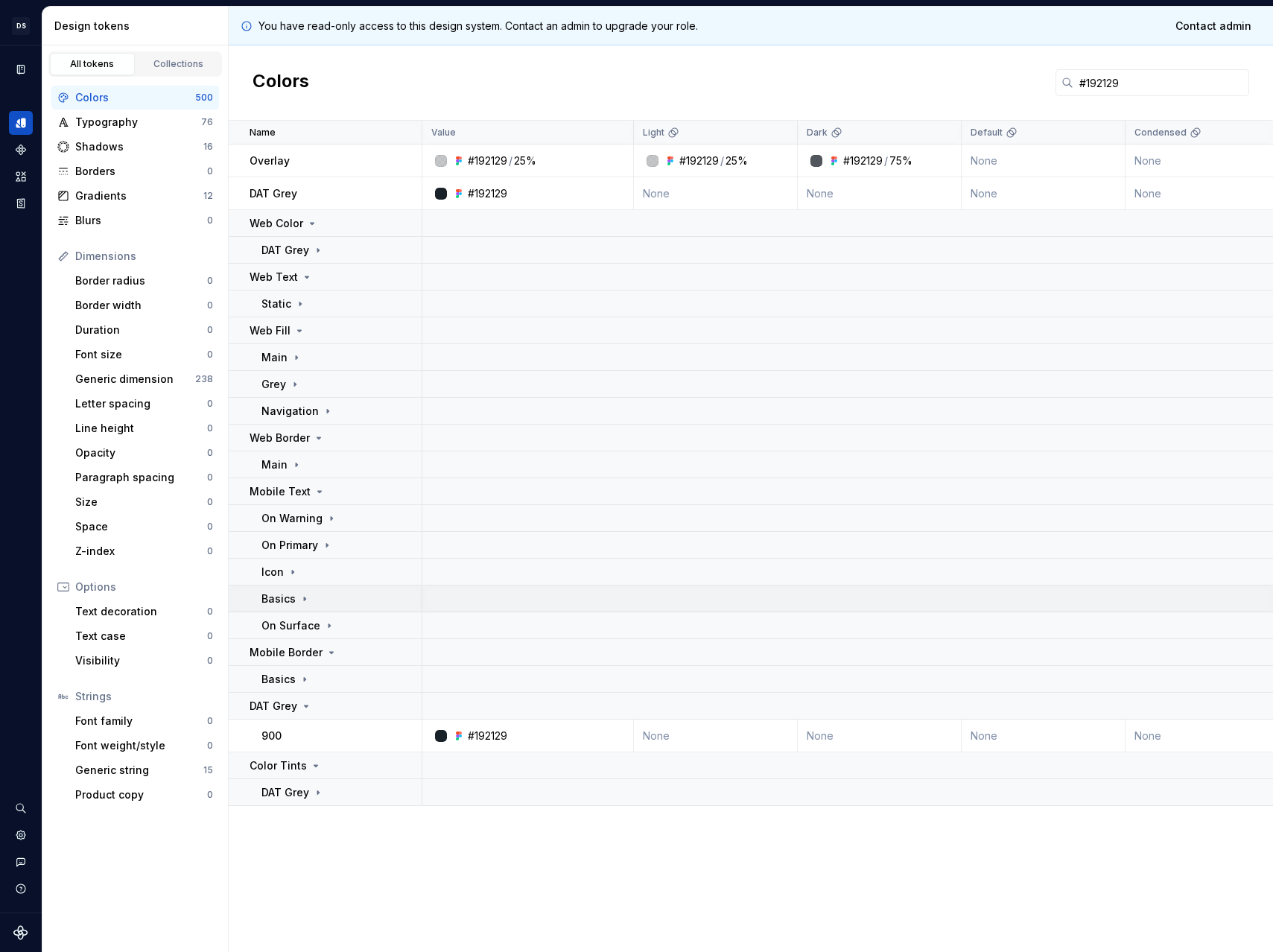
click at [299, 596] on icon at bounding box center [305, 599] width 12 height 12
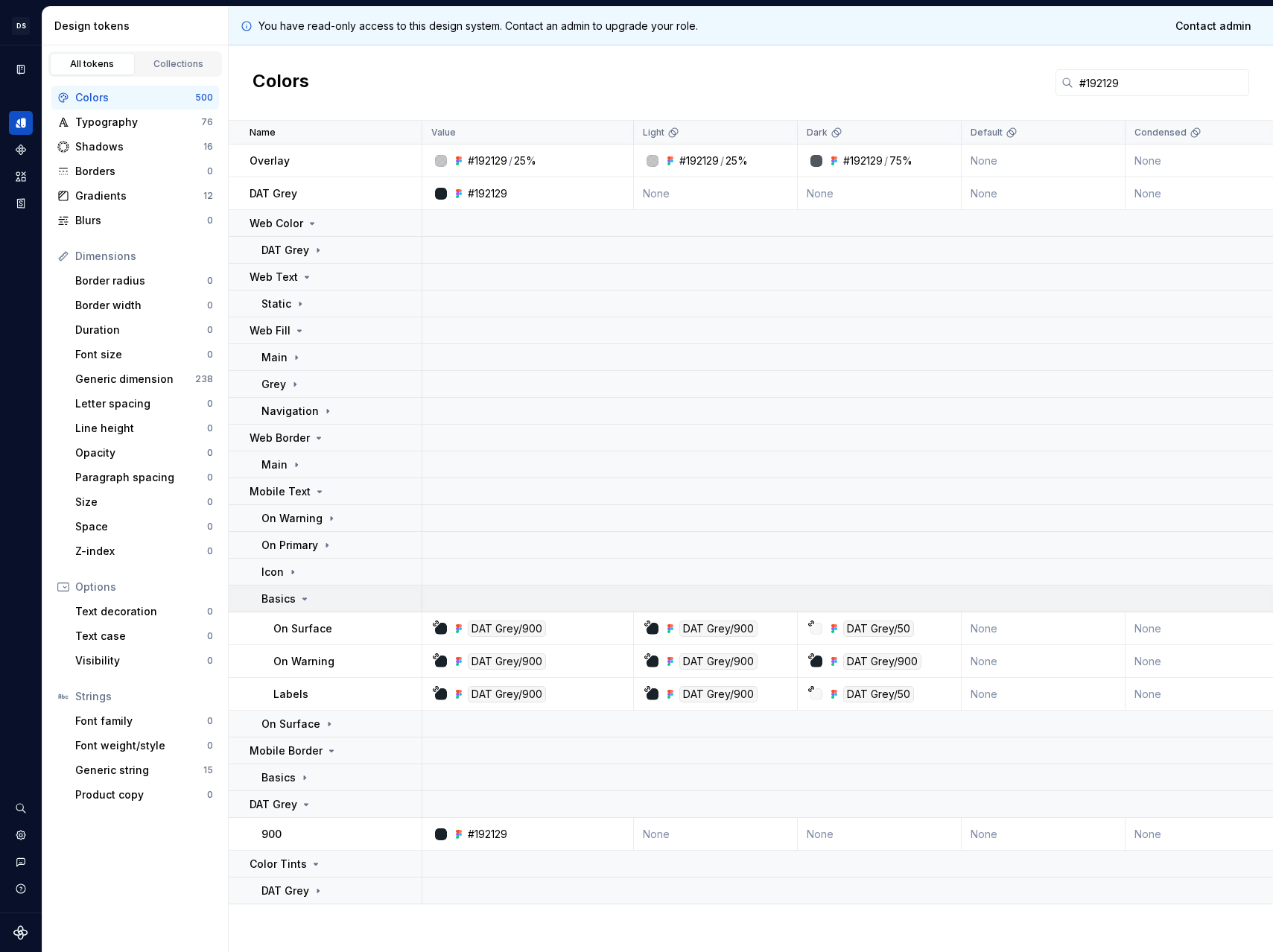
click at [299, 599] on icon at bounding box center [305, 599] width 12 height 12
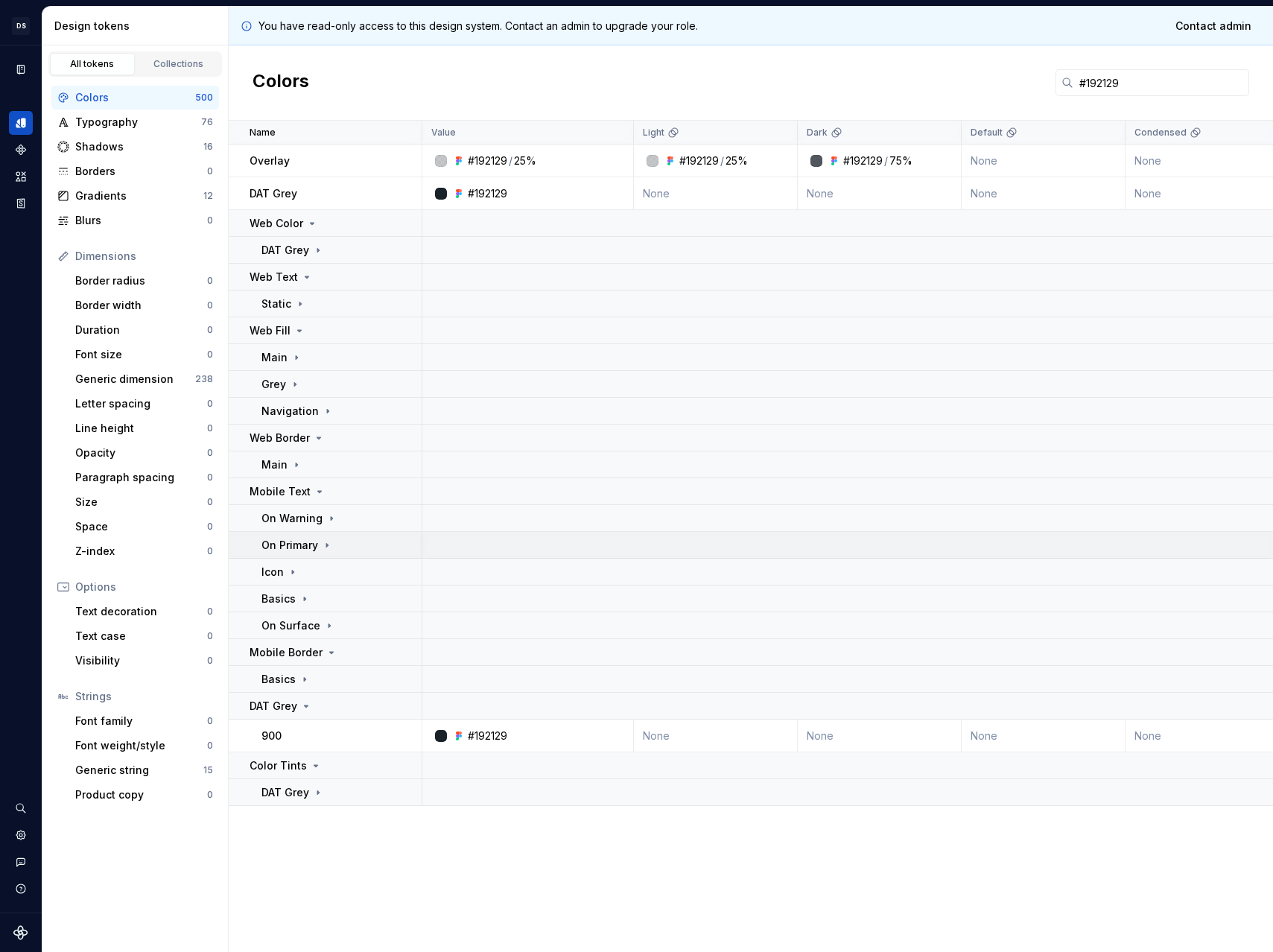
click at [305, 541] on p "On Primary" at bounding box center [289, 546] width 57 height 15
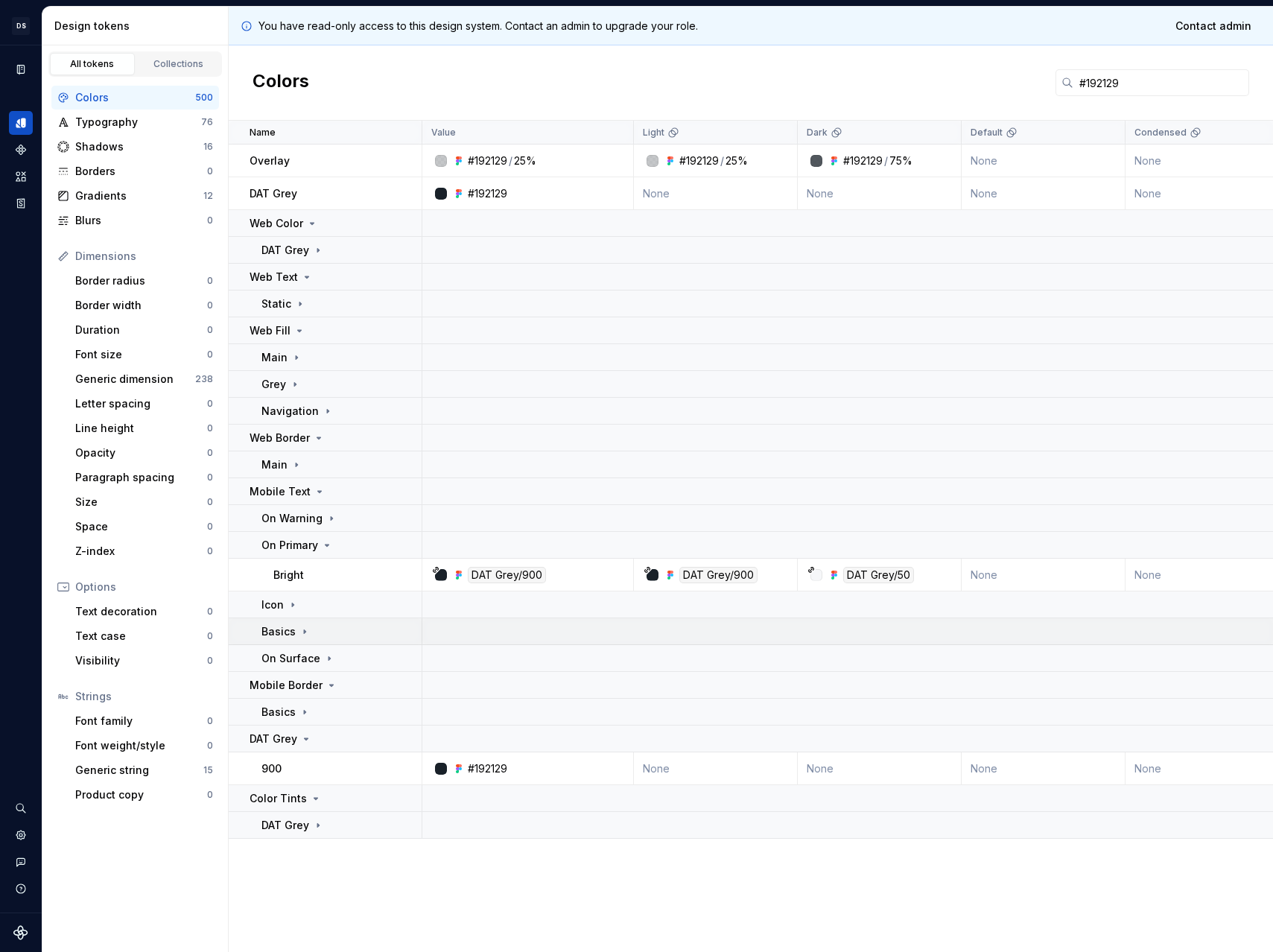
click at [290, 636] on p "Basics" at bounding box center [279, 632] width 35 height 15
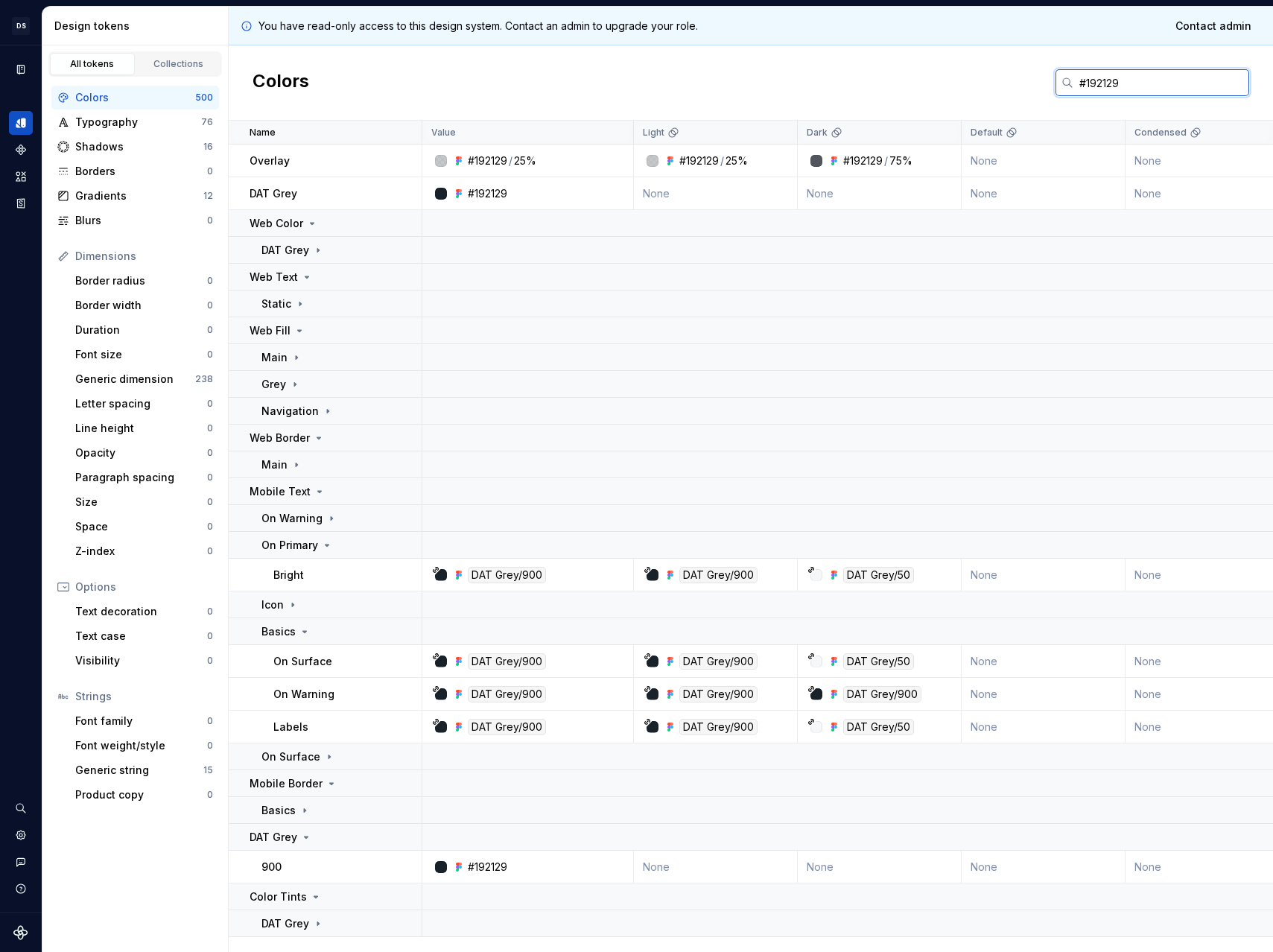
drag, startPoint x: 1157, startPoint y: 76, endPoint x: 1005, endPoint y: 79, distance: 152.0
click at [1005, 79] on div "Colors #192129" at bounding box center [751, 82] width 1044 height 75
paste input "#C7CFD6"
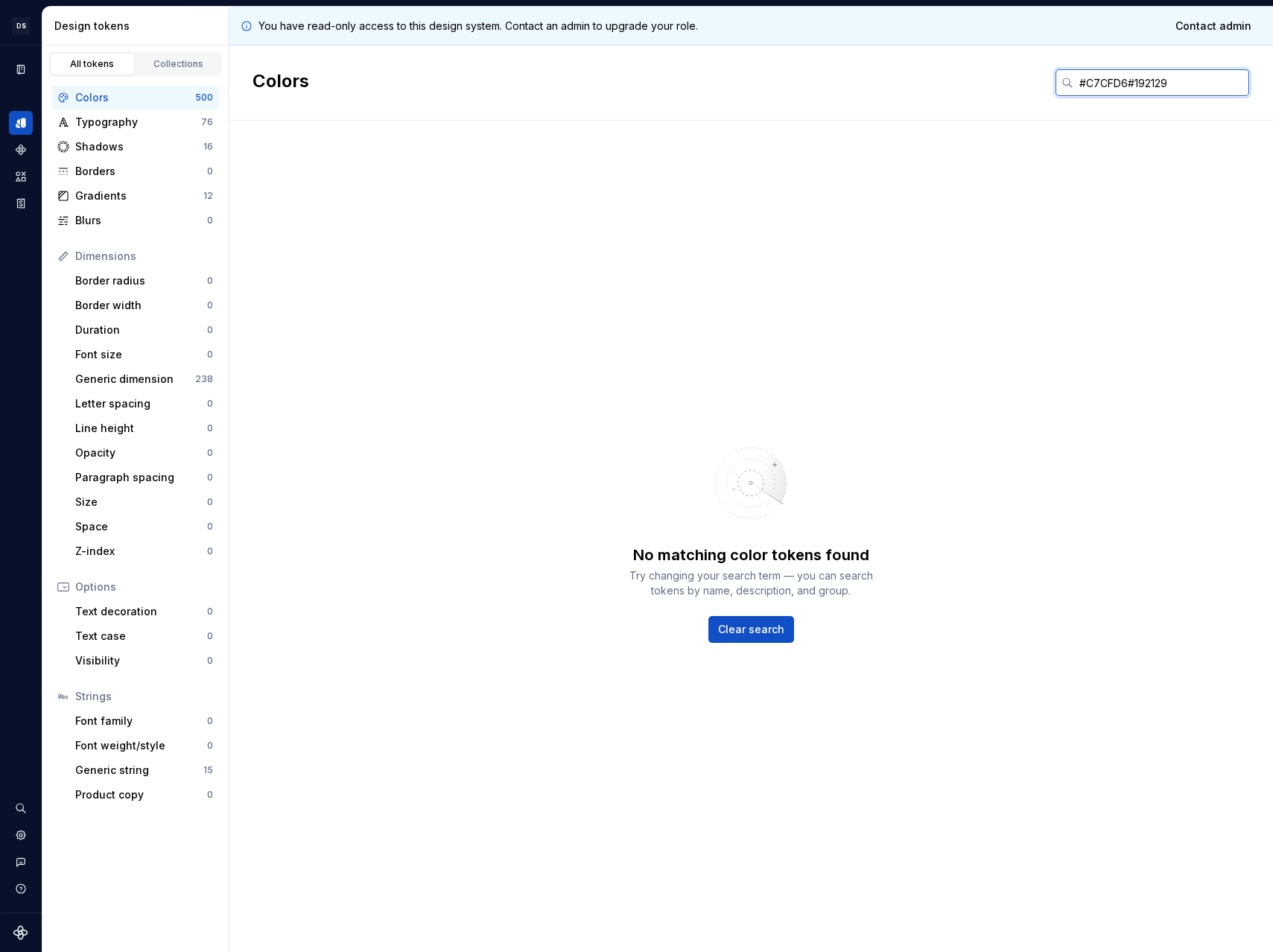
drag, startPoint x: 1167, startPoint y: 80, endPoint x: 1038, endPoint y: 84, distance: 129.1
click at [1037, 84] on div "Colors #C7CFD6#192129" at bounding box center [751, 82] width 1044 height 75
paste input "text"
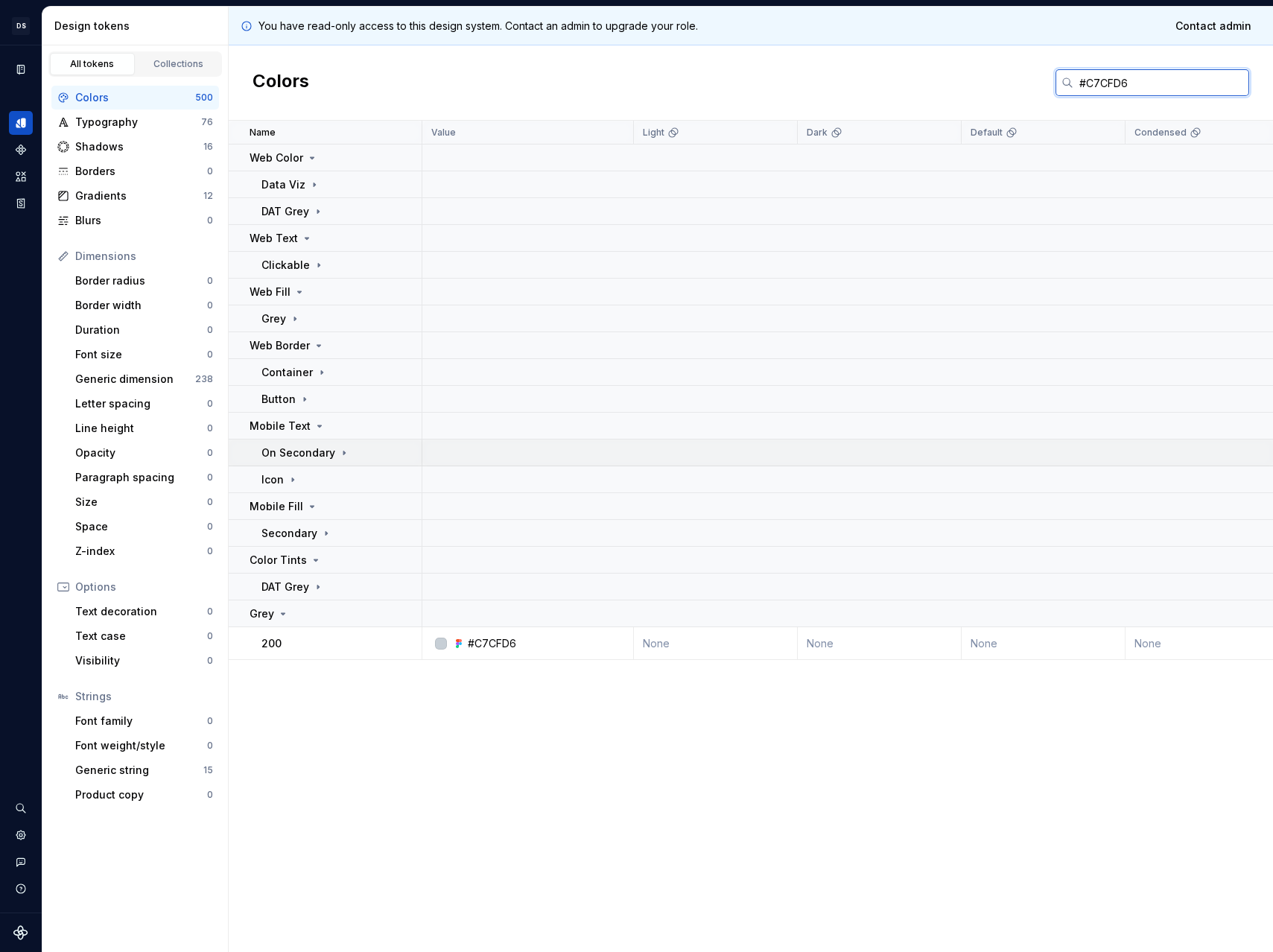
type input "#C7CFD6"
click at [299, 449] on p "On Secondary" at bounding box center [298, 453] width 74 height 15
